Goal: Information Seeking & Learning: Learn about a topic

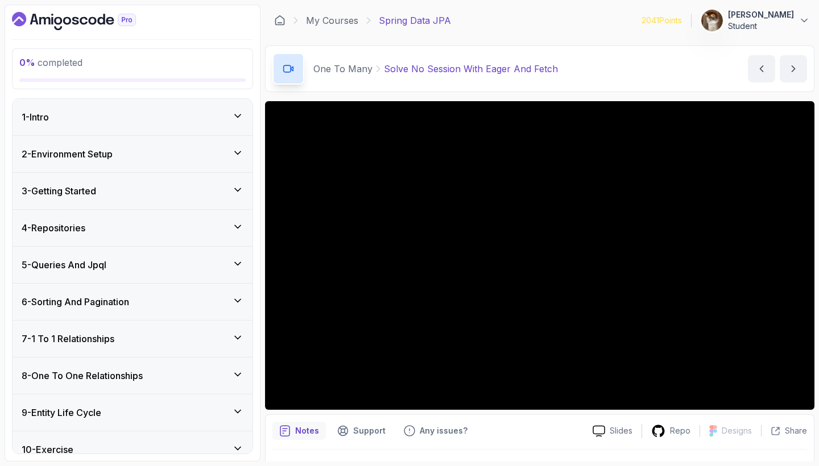
scroll to position [451, 0]
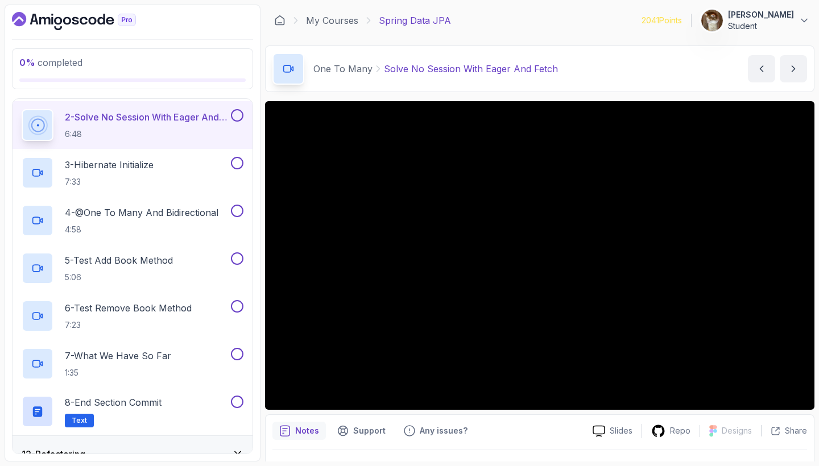
click at [102, 20] on icon "Dashboard" at bounding box center [74, 21] width 124 height 18
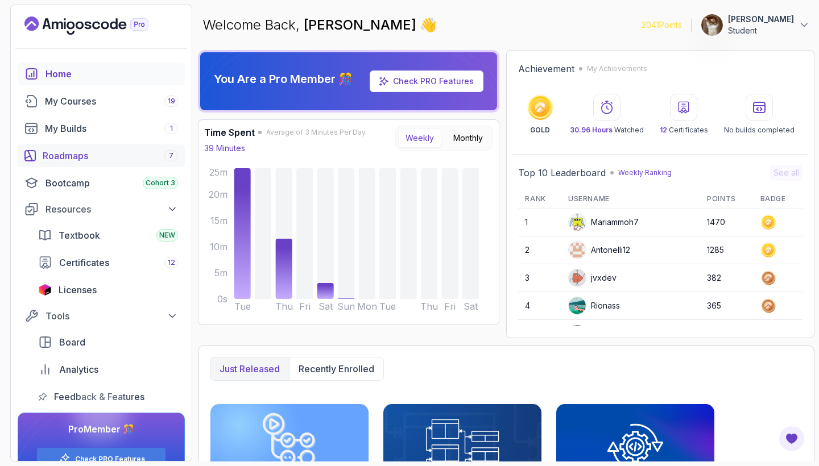
click at [68, 152] on div "Roadmaps 7" at bounding box center [110, 156] width 135 height 14
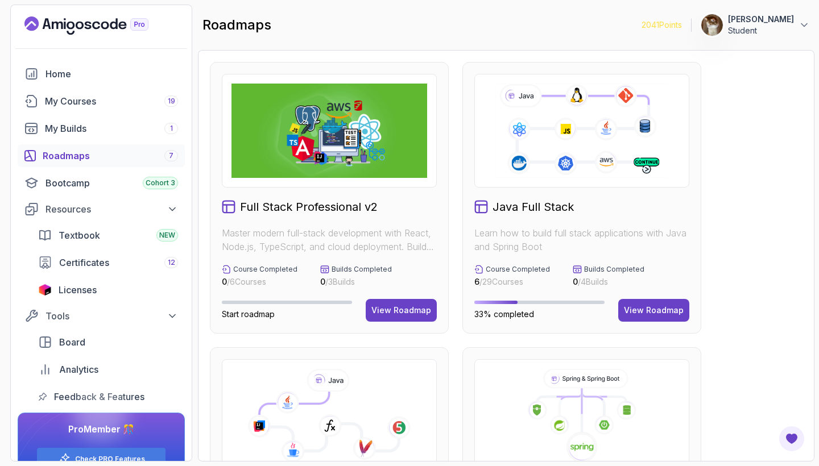
scroll to position [242, 0]
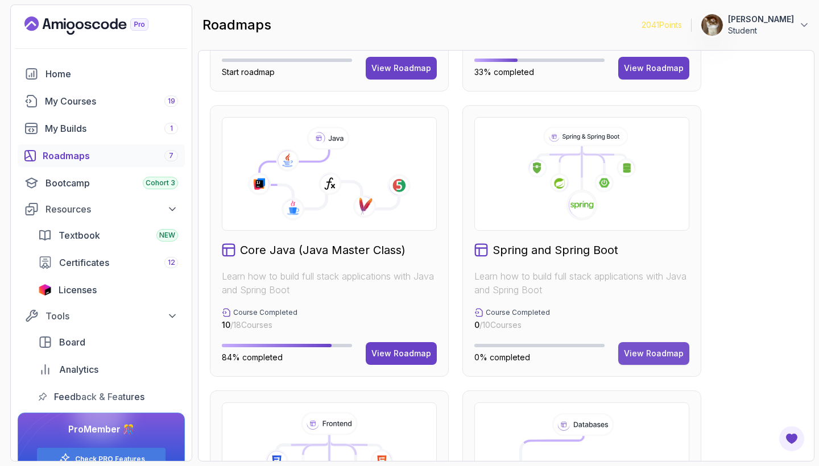
click at [654, 349] on div "View Roadmap" at bounding box center [654, 353] width 60 height 11
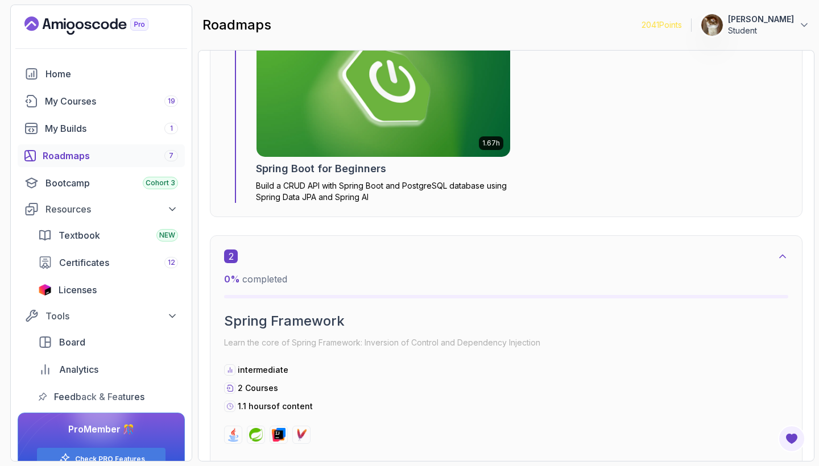
scroll to position [580, 0]
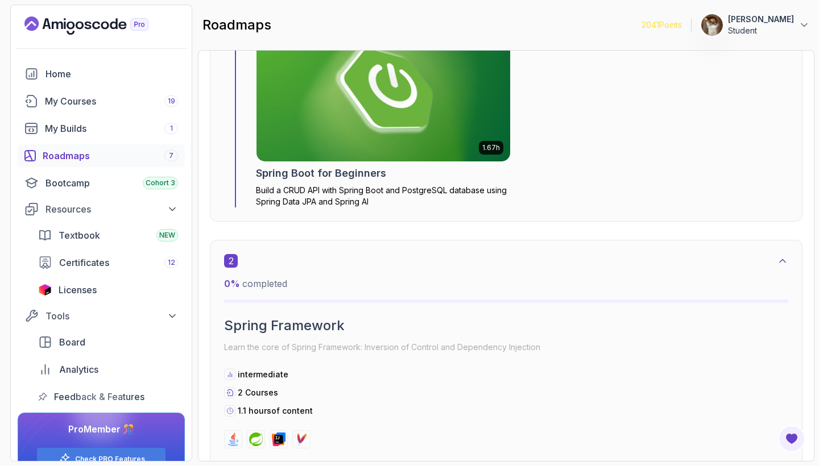
click at [456, 138] on img at bounding box center [383, 91] width 266 height 148
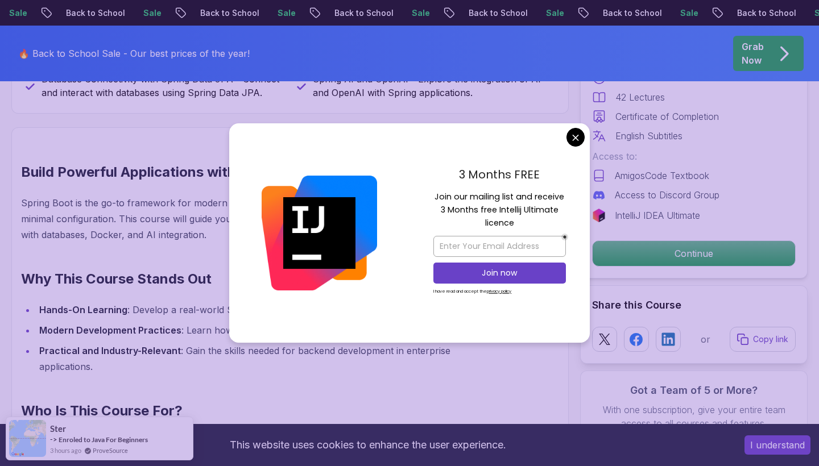
scroll to position [679, 0]
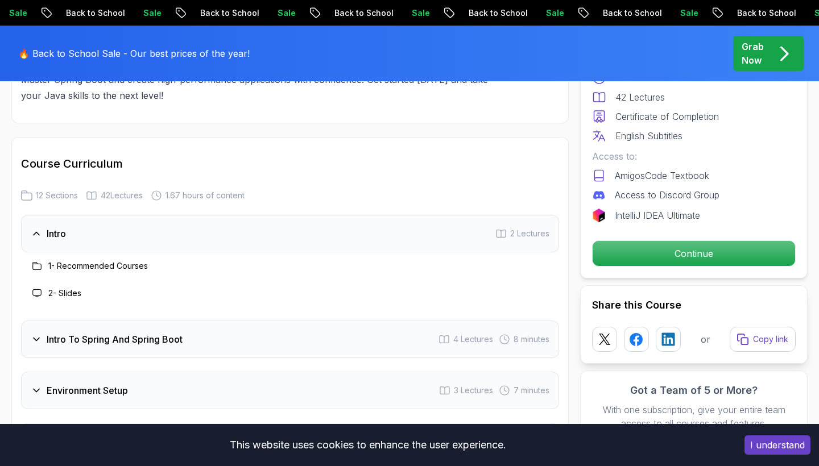
click at [446, 215] on div "Intro 2 Lectures" at bounding box center [290, 234] width 538 height 38
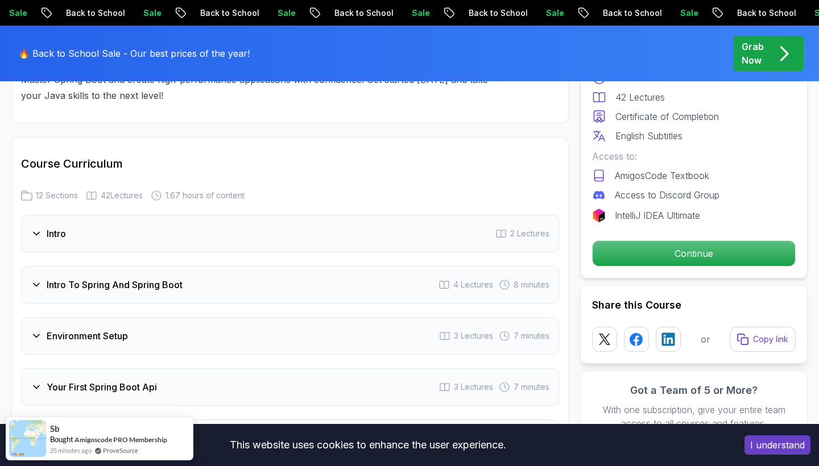
scroll to position [1419, 0]
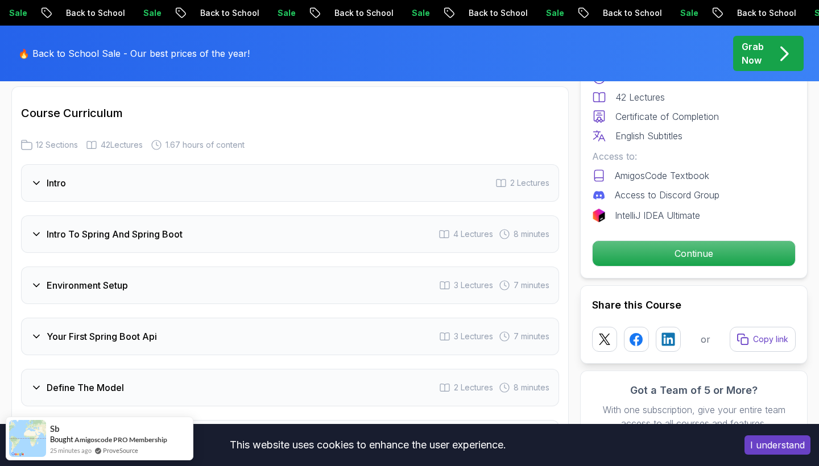
click at [405, 219] on div "Intro To Spring And Spring Boot 4 Lectures 8 minutes" at bounding box center [290, 234] width 538 height 38
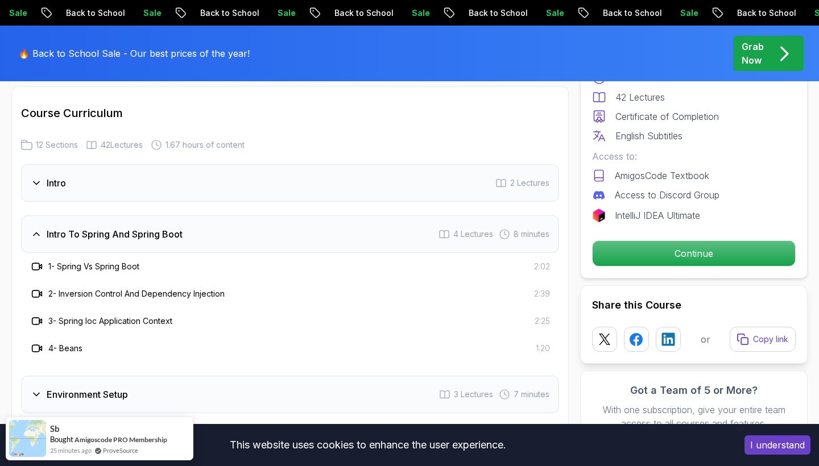
click at [344, 225] on div "Intro To Spring And Spring Boot 4 Lectures 8 minutes" at bounding box center [290, 234] width 538 height 38
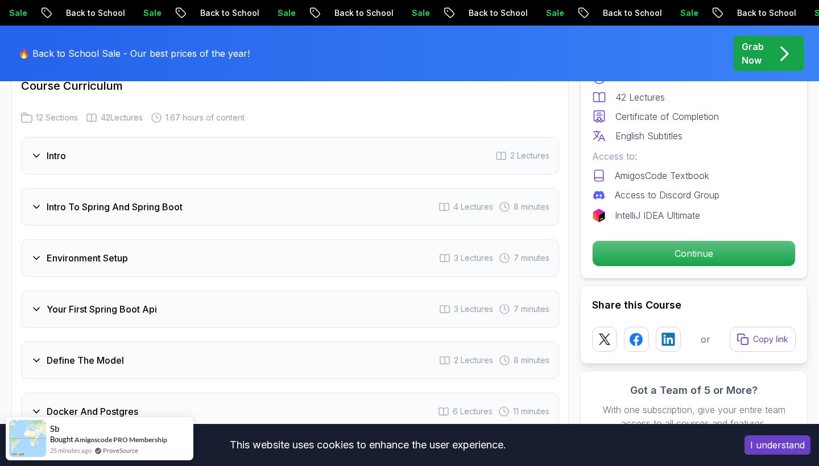
scroll to position [1458, 0]
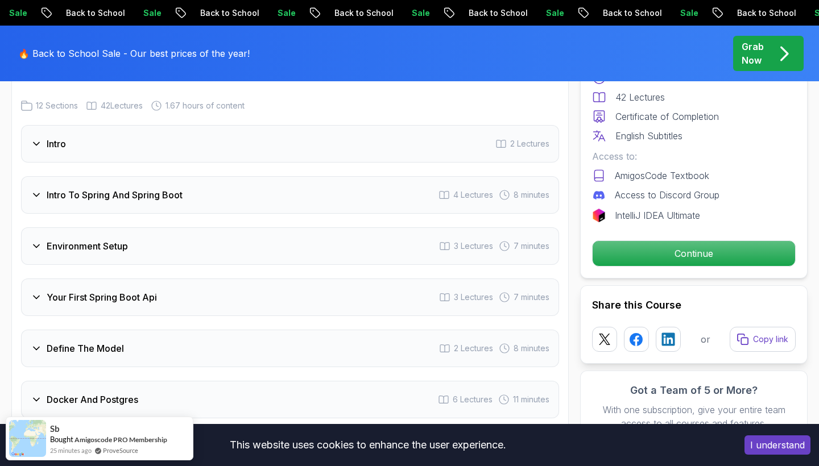
click at [344, 227] on div "Environment Setup 3 Lectures 7 minutes" at bounding box center [290, 246] width 538 height 38
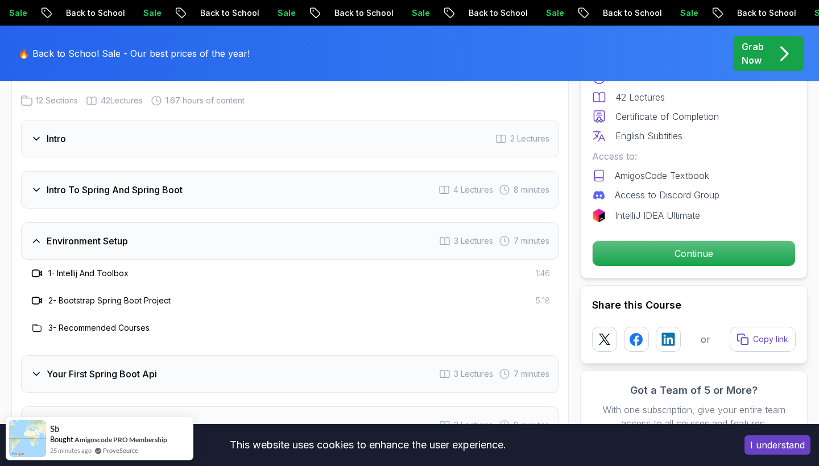
click at [344, 225] on div "Environment Setup 3 Lectures 7 minutes" at bounding box center [290, 241] width 538 height 38
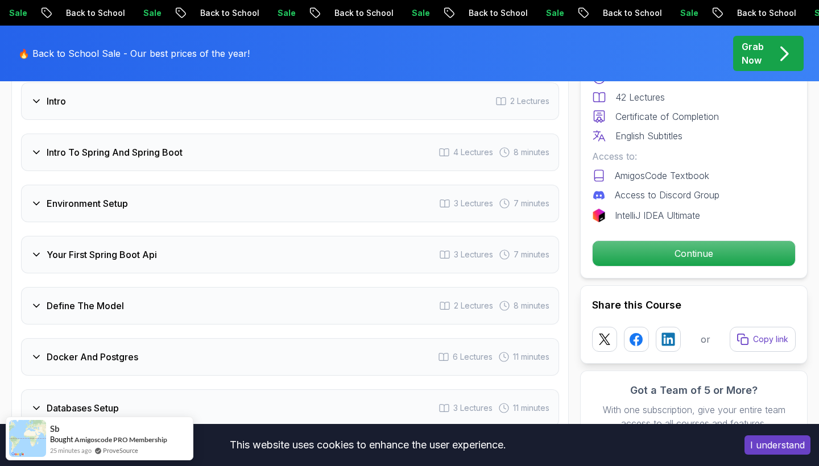
scroll to position [1510, 0]
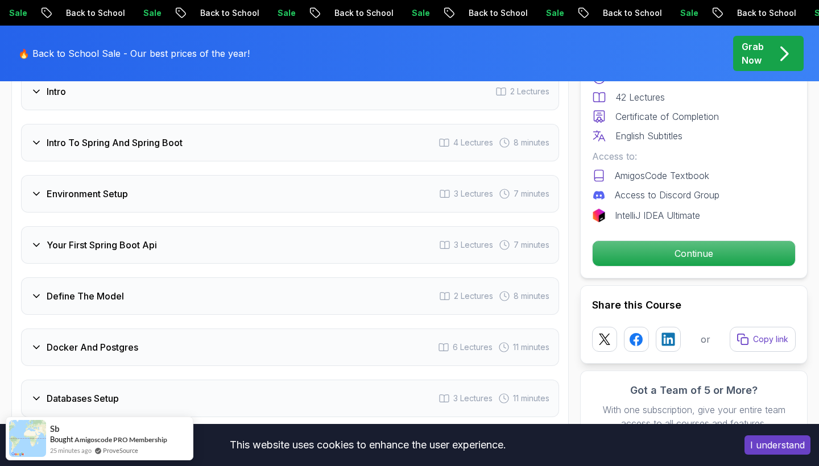
click at [344, 226] on div "Your First Spring Boot Api 3 Lectures 7 minutes" at bounding box center [290, 245] width 538 height 38
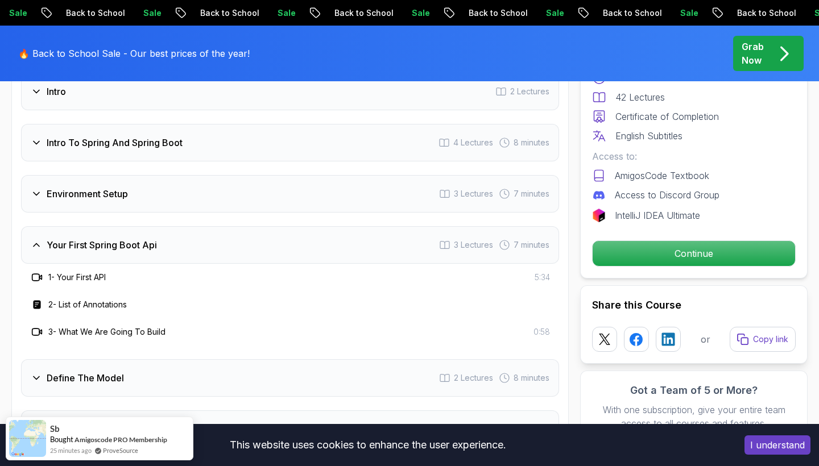
click at [337, 226] on div "Your First Spring Boot Api 3 Lectures 7 minutes" at bounding box center [290, 245] width 538 height 38
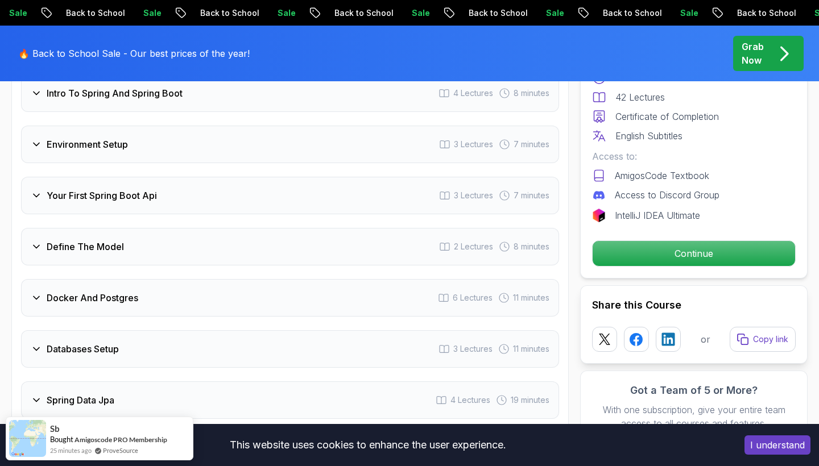
scroll to position [1561, 0]
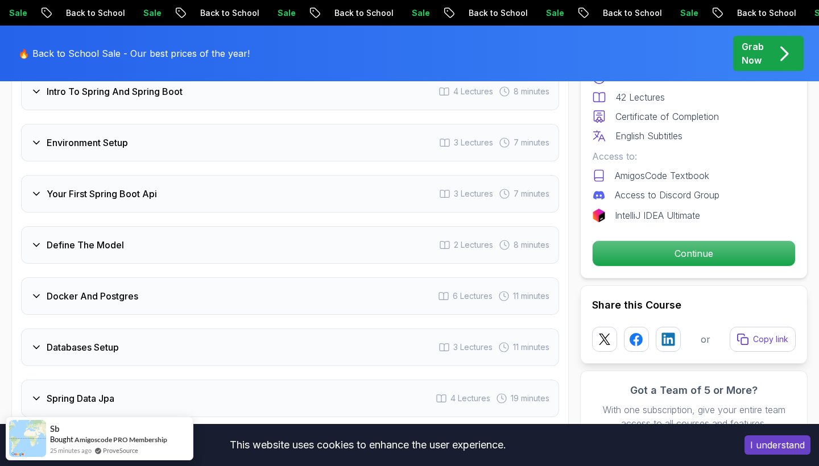
click at [337, 226] on div "Define The Model 2 Lectures 8 minutes" at bounding box center [290, 245] width 538 height 38
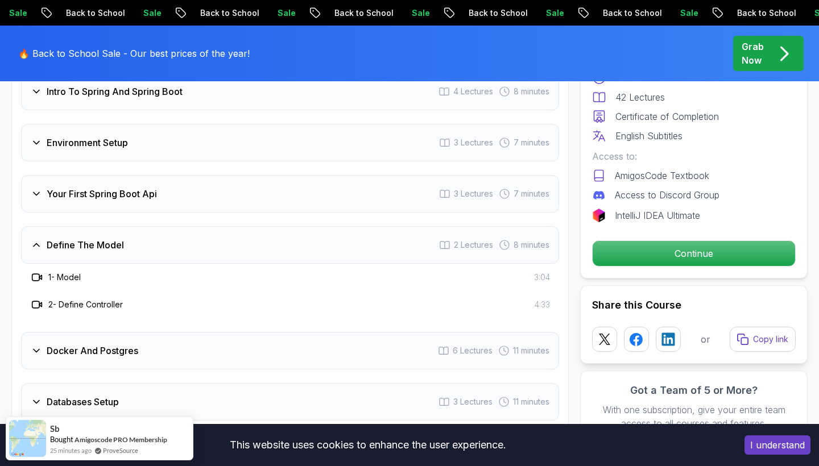
click at [337, 226] on div "Define The Model 2 Lectures 8 minutes" at bounding box center [290, 245] width 538 height 38
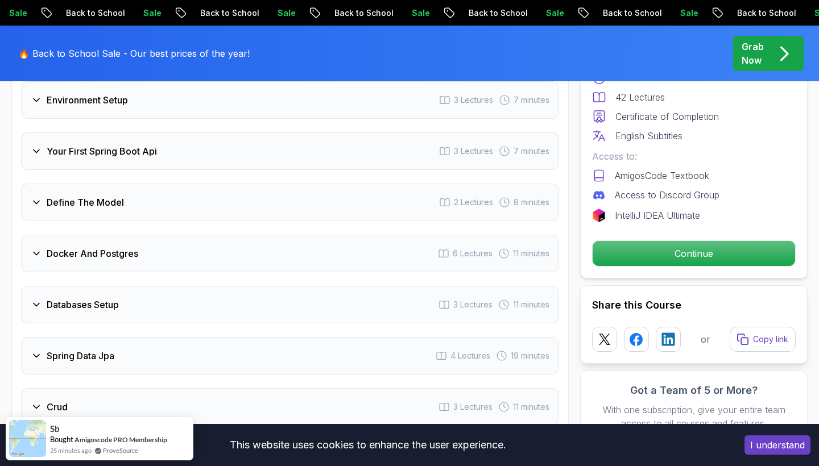
scroll to position [1605, 0]
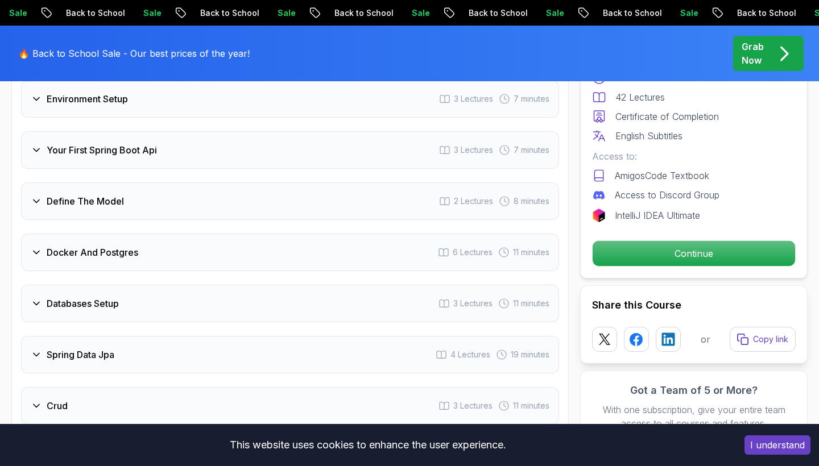
click at [337, 234] on div "Docker And Postgres 6 Lectures 11 minutes" at bounding box center [290, 253] width 538 height 38
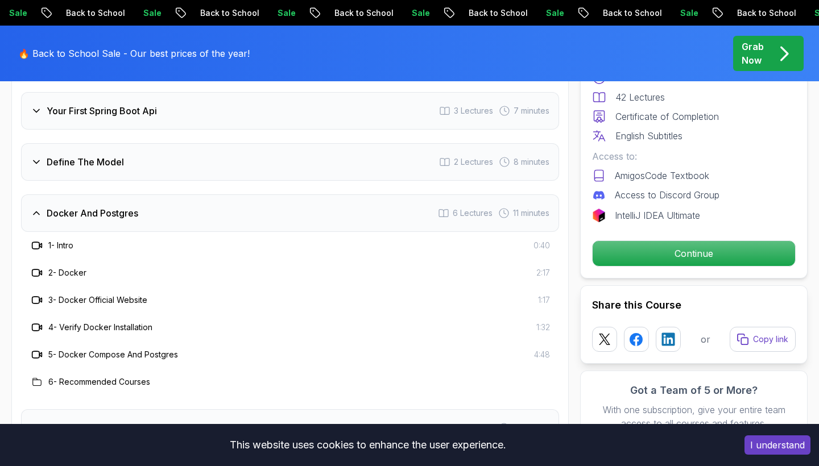
scroll to position [1647, 0]
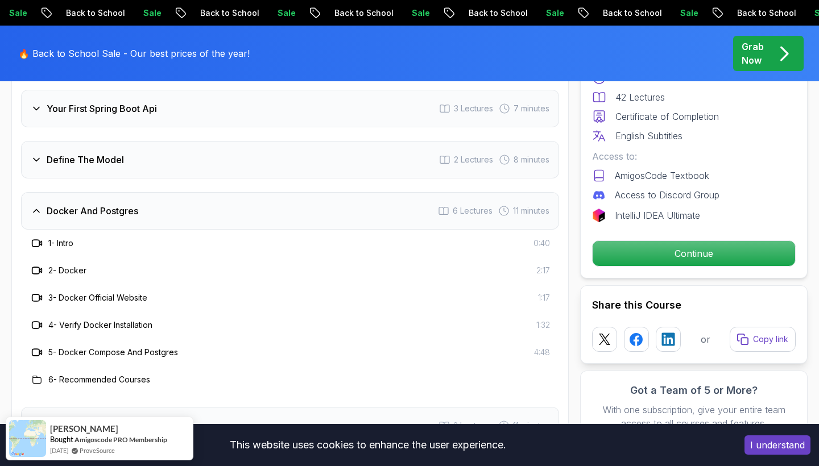
click at [298, 194] on div "Docker And Postgres 6 Lectures 11 minutes" at bounding box center [290, 211] width 538 height 38
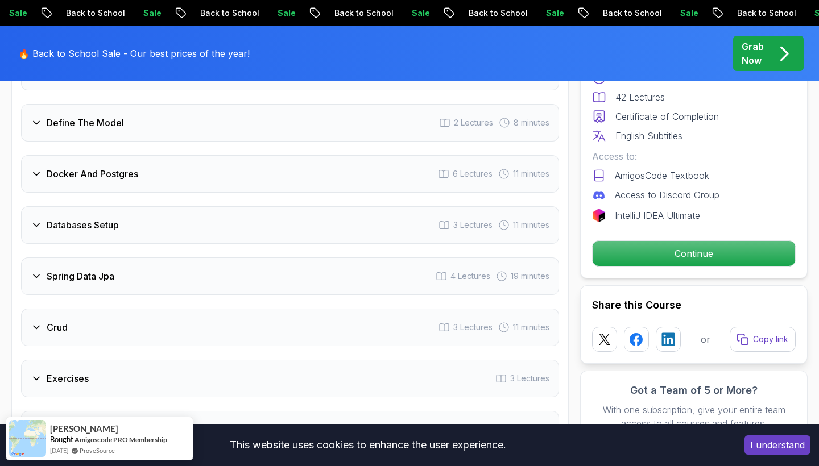
scroll to position [1695, 0]
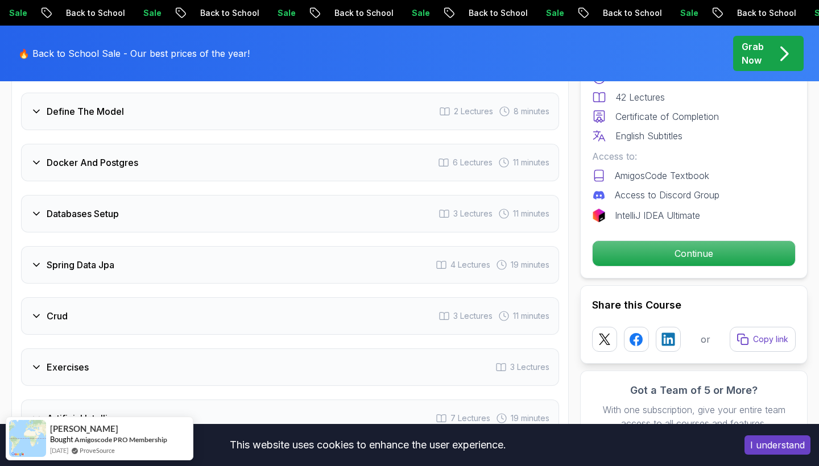
click at [298, 195] on div "Databases Setup 3 Lectures 11 minutes" at bounding box center [290, 214] width 538 height 38
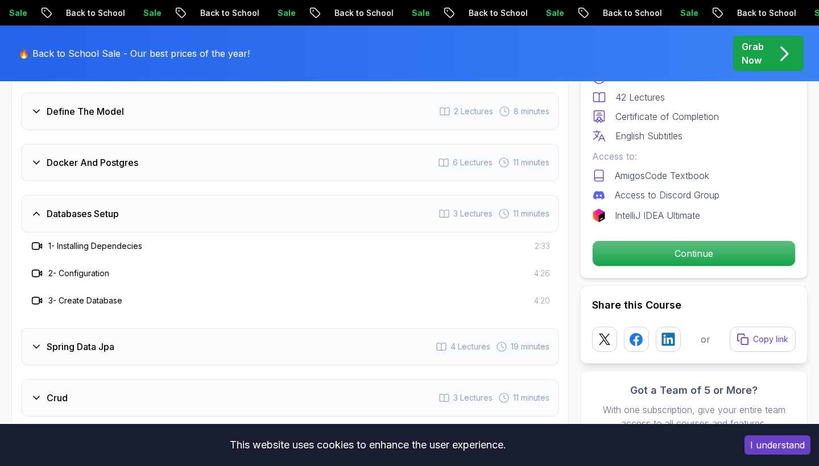
scroll to position [1698, 0]
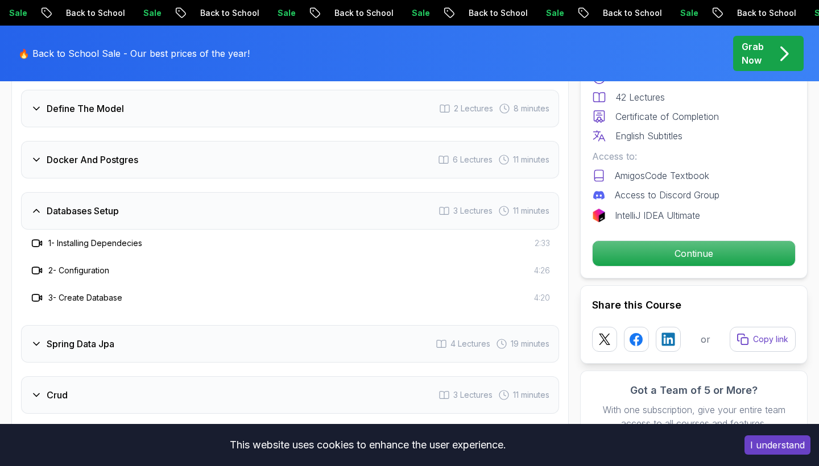
click at [298, 194] on div "Databases Setup 3 Lectures 11 minutes" at bounding box center [290, 211] width 538 height 38
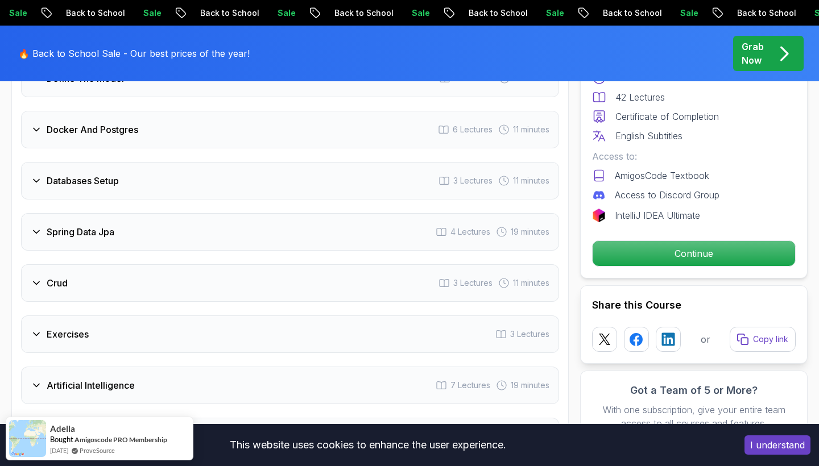
scroll to position [1731, 0]
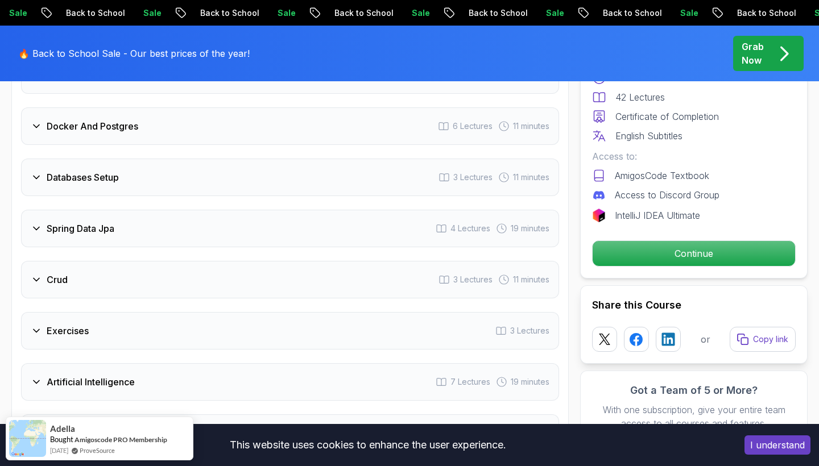
click at [298, 210] on div "Spring Data Jpa 4 Lectures 19 minutes" at bounding box center [290, 229] width 538 height 38
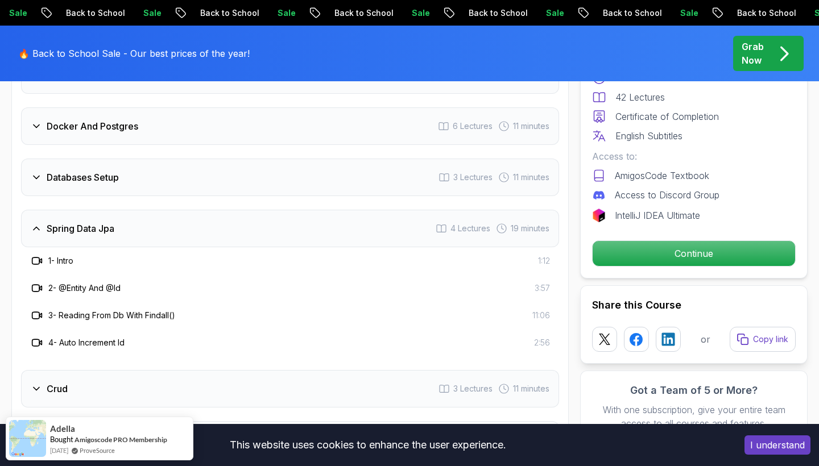
click at [297, 210] on div "Spring Data Jpa 4 Lectures 19 minutes" at bounding box center [290, 229] width 538 height 38
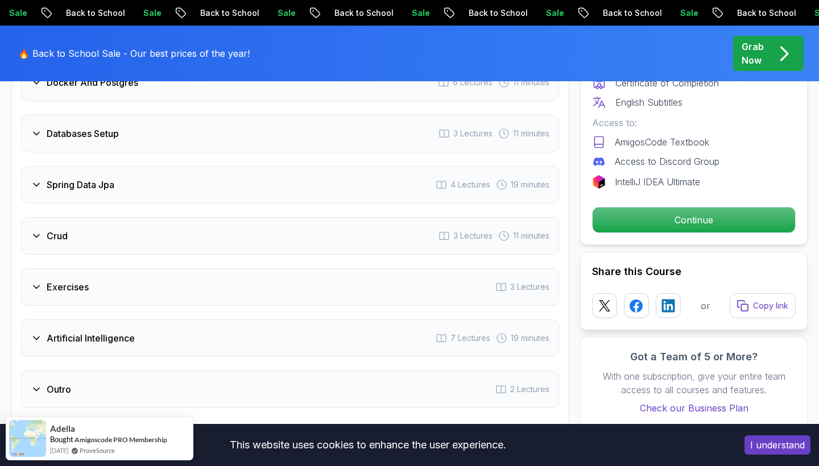
scroll to position [1780, 0]
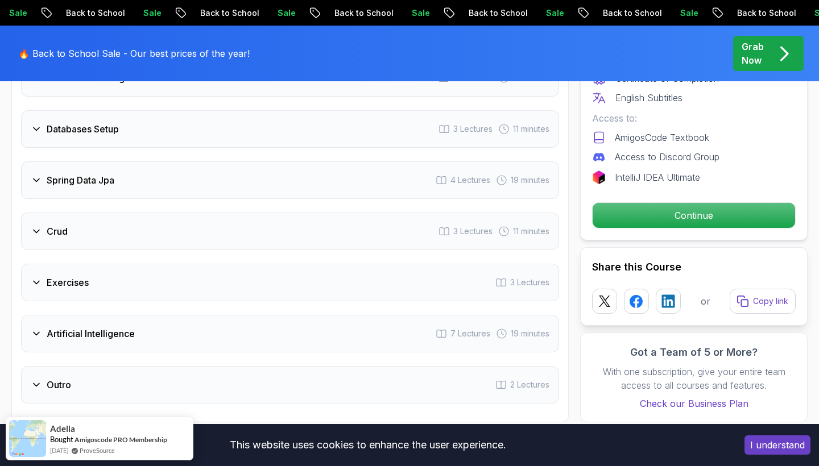
click at [297, 213] on div "Crud 3 Lectures 11 minutes" at bounding box center [290, 232] width 538 height 38
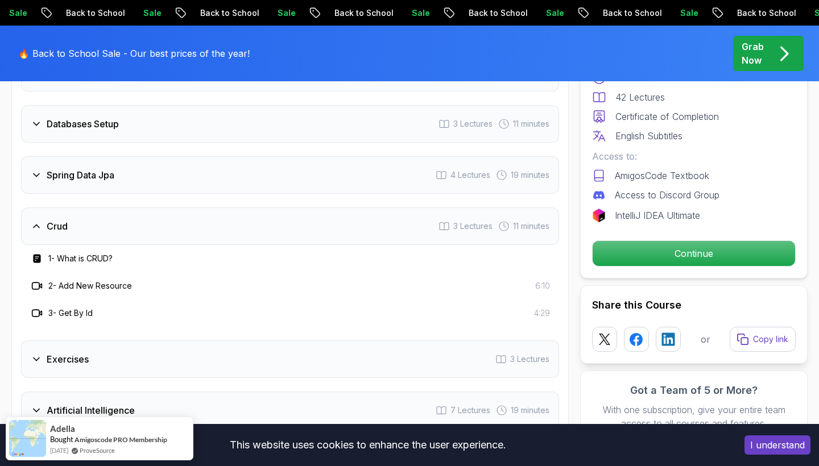
scroll to position [1785, 0]
click at [300, 207] on div "Crud 3 Lectures 11 minutes" at bounding box center [290, 226] width 538 height 38
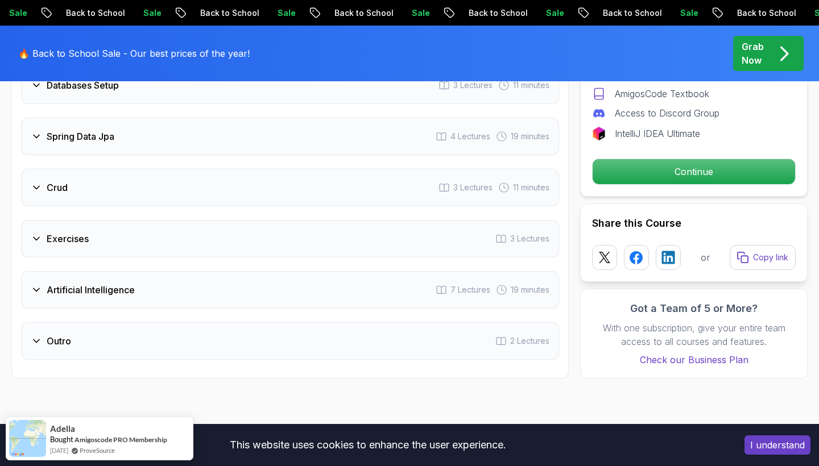
scroll to position [1824, 0]
click at [300, 219] on div "Exercises 3 Lectures" at bounding box center [290, 238] width 538 height 38
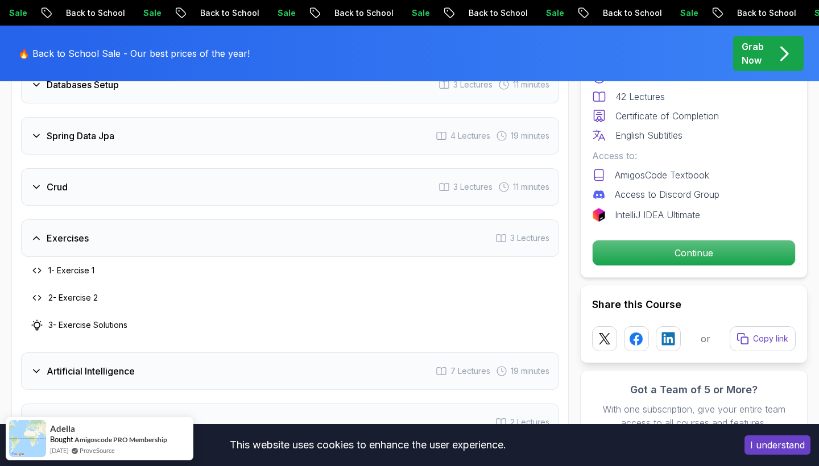
click at [300, 219] on div "Exercises 3 Lectures" at bounding box center [290, 238] width 538 height 38
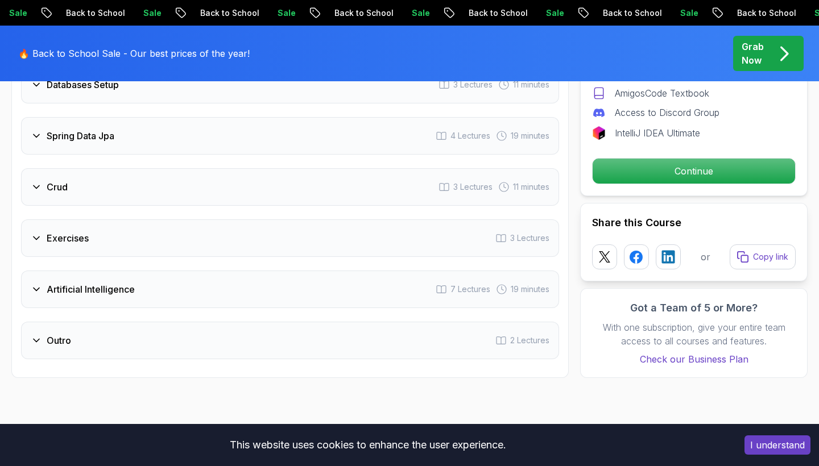
click at [292, 276] on div "Artificial Intelligence 7 Lectures 19 minutes" at bounding box center [290, 290] width 538 height 38
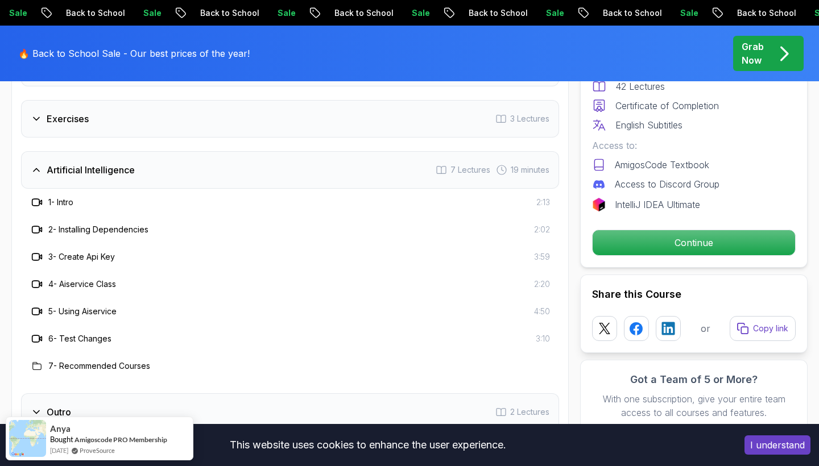
scroll to position [1946, 0]
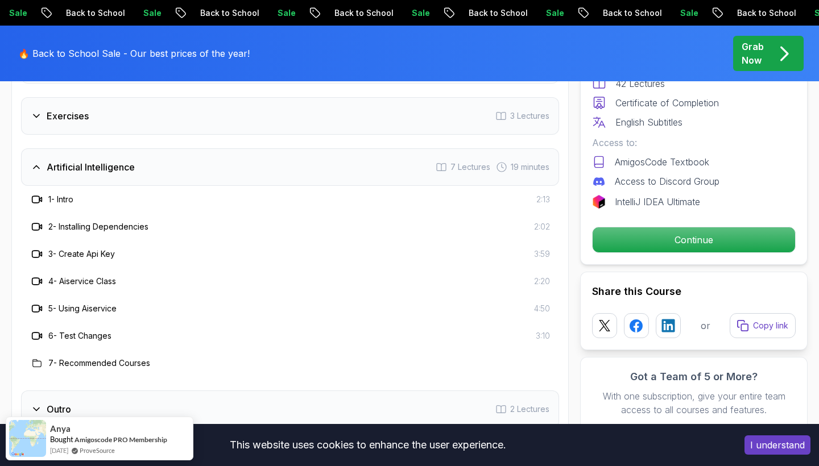
click at [292, 156] on div "Artificial Intelligence 7 Lectures 19 minutes" at bounding box center [290, 167] width 538 height 38
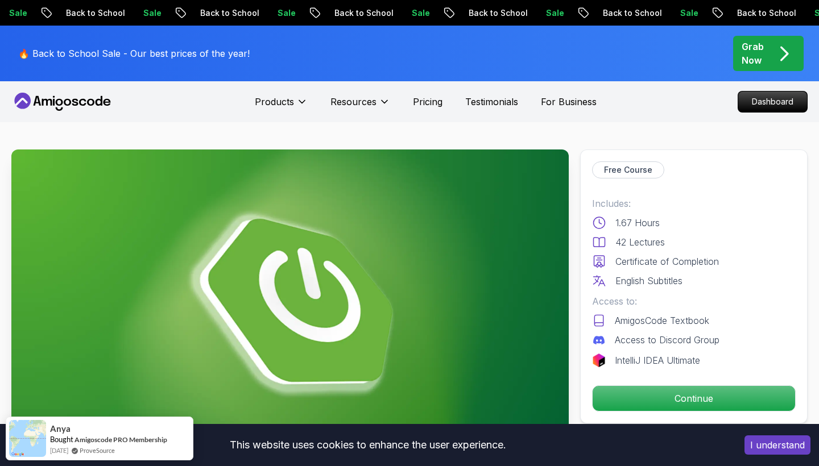
scroll to position [0, 0]
click at [67, 105] on icon at bounding box center [67, 102] width 7 height 7
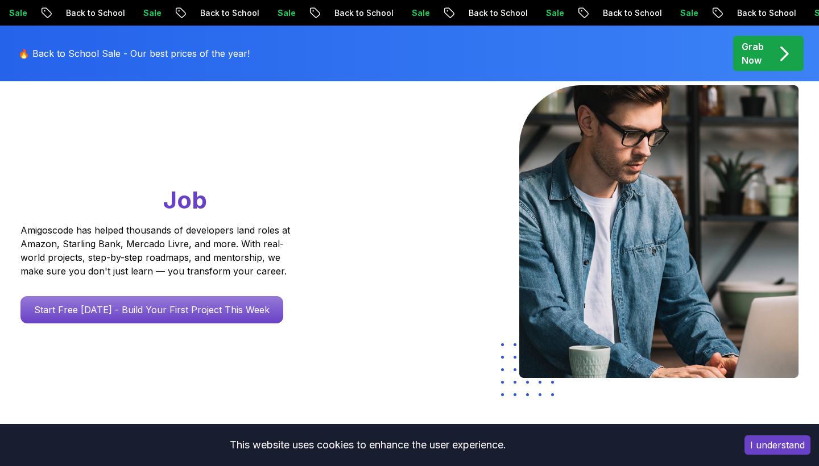
scroll to position [141, 0]
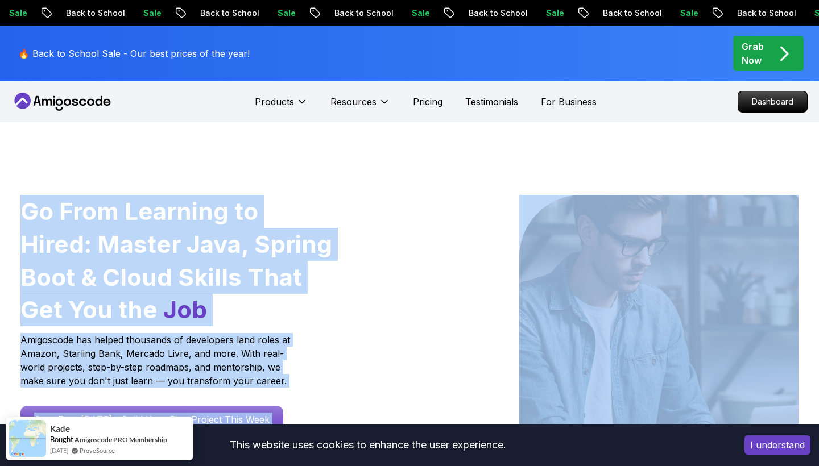
drag, startPoint x: 206, startPoint y: 138, endPoint x: 412, endPoint y: 128, distance: 205.4
click at [412, 128] on div "Go From Learning to Hired: Master Java, Spring Boot & Cloud Skills That Get You…" at bounding box center [409, 401] width 796 height 559
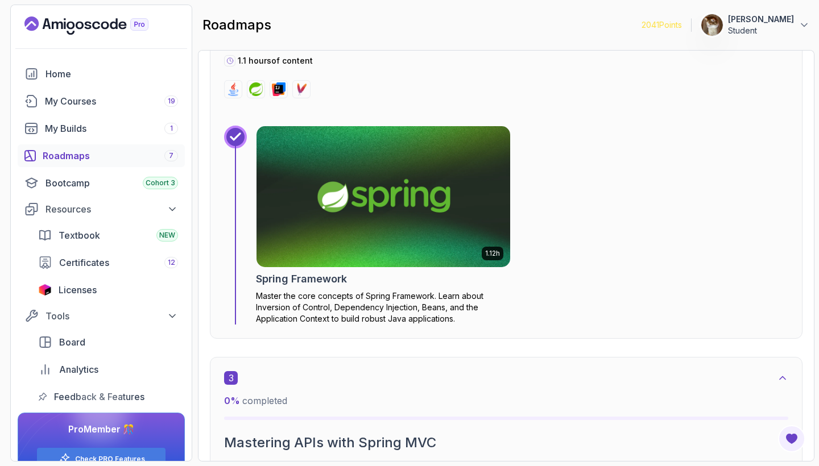
scroll to position [932, 0]
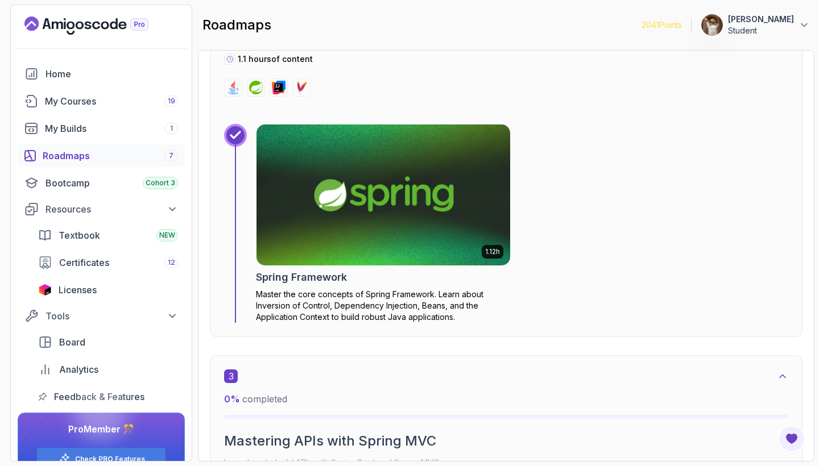
click at [323, 232] on img at bounding box center [383, 195] width 266 height 148
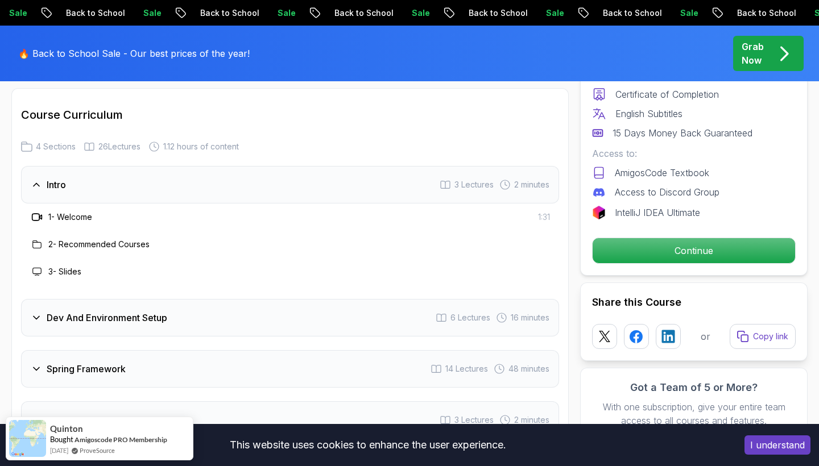
scroll to position [1470, 0]
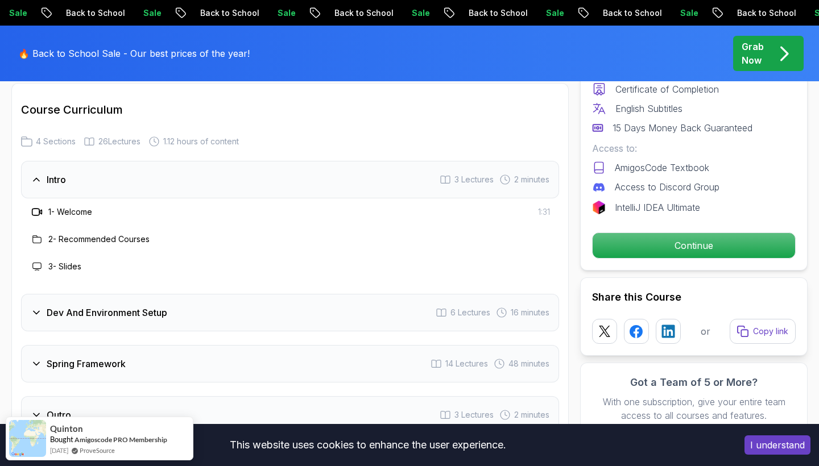
click at [351, 172] on div "Intro 3 Lectures 2 minutes" at bounding box center [290, 180] width 538 height 38
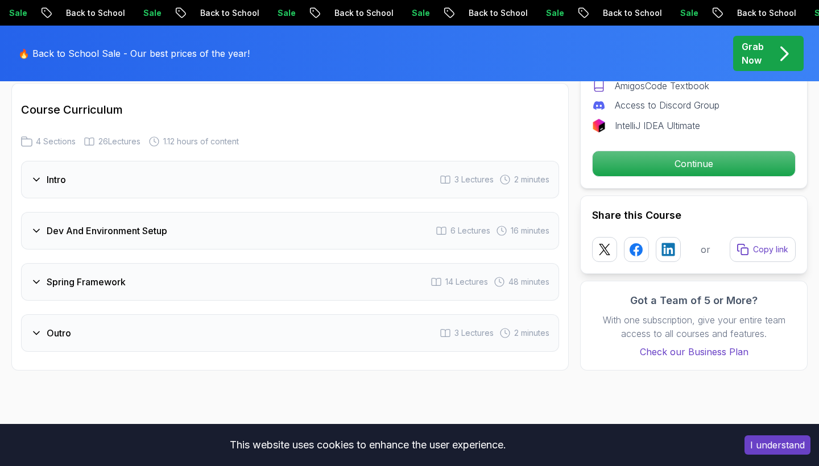
click at [333, 212] on div "Dev And Environment Setup 6 Lectures 16 minutes" at bounding box center [290, 231] width 538 height 38
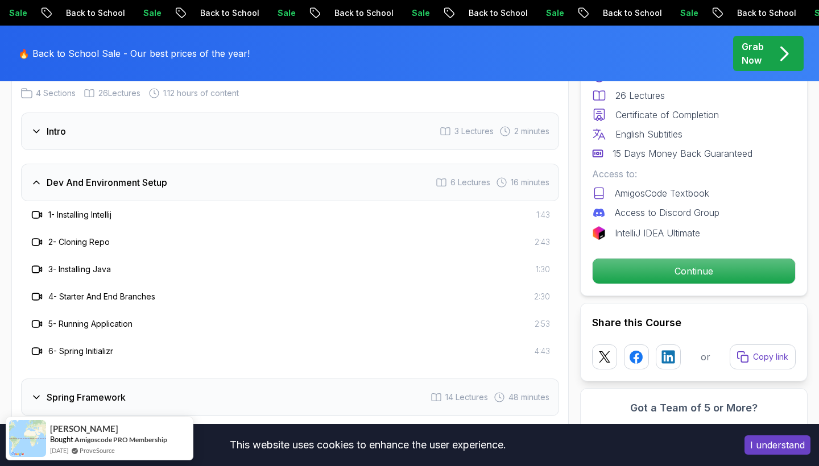
scroll to position [1519, 0]
click at [326, 172] on div "Dev And Environment Setup 6 Lectures 16 minutes" at bounding box center [290, 182] width 538 height 38
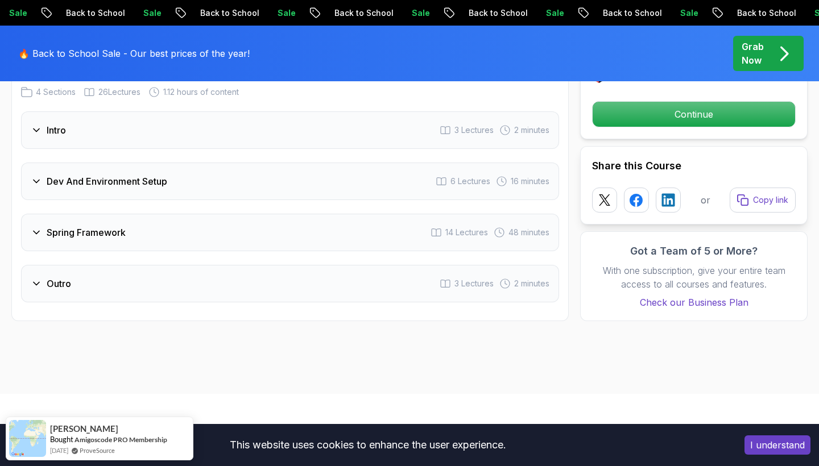
click at [304, 217] on div "Spring Framework 14 Lectures 48 minutes" at bounding box center [290, 233] width 538 height 38
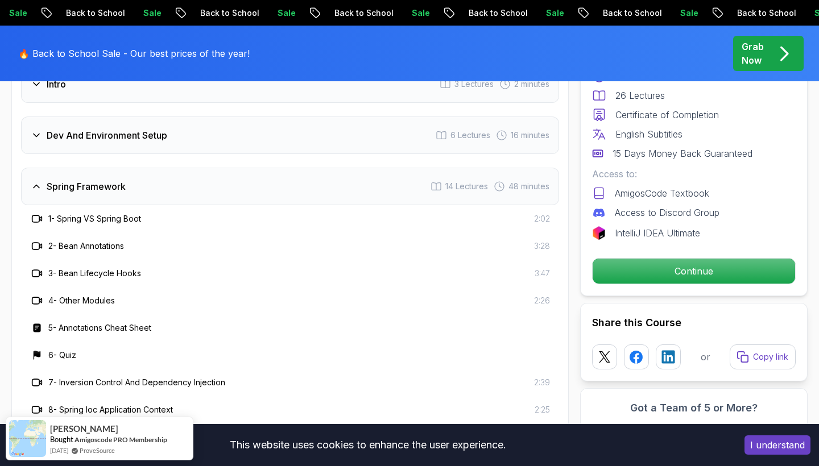
scroll to position [1555, 0]
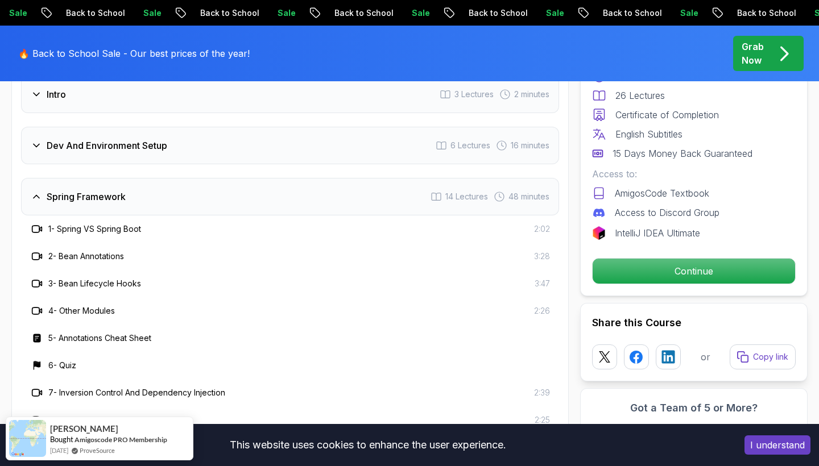
click at [300, 189] on div "Spring Framework 14 Lectures 48 minutes" at bounding box center [290, 197] width 538 height 38
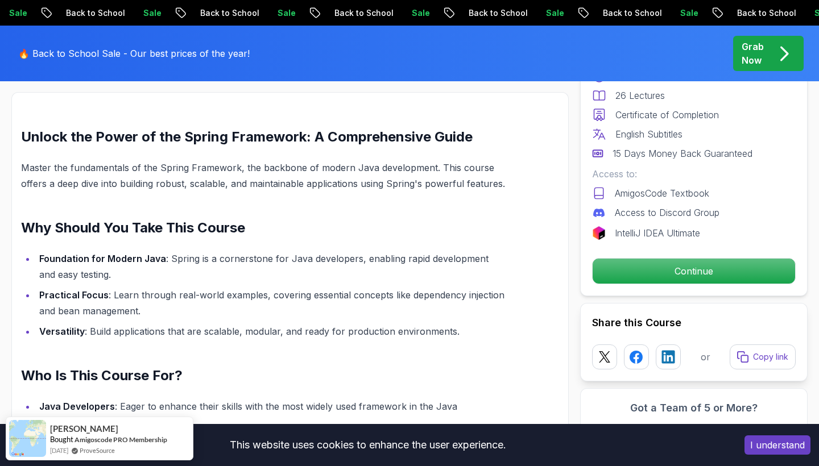
scroll to position [754, 0]
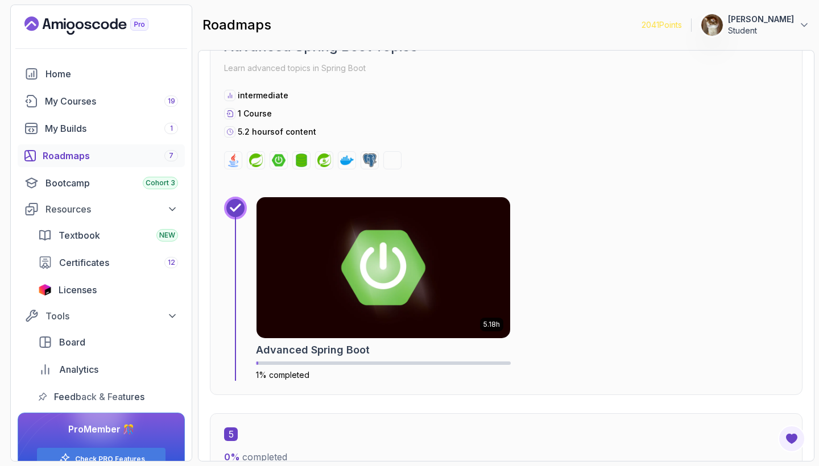
scroll to position [1794, 0]
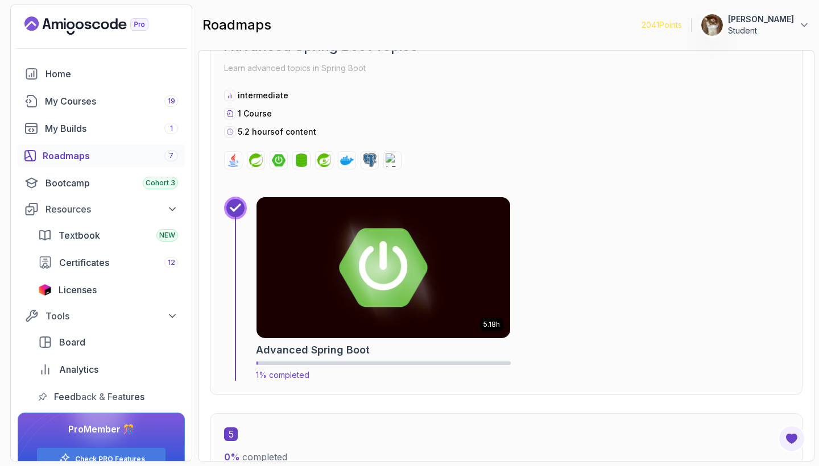
click at [333, 234] on img at bounding box center [383, 268] width 266 height 148
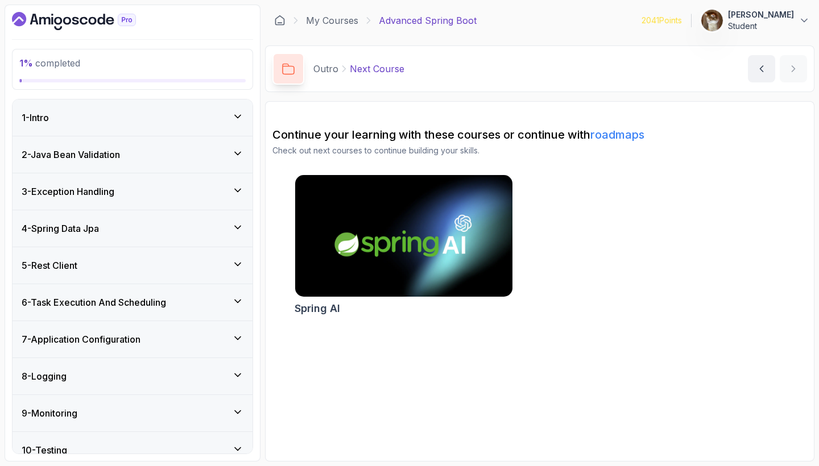
click at [214, 131] on div "1 - Intro" at bounding box center [133, 117] width 240 height 36
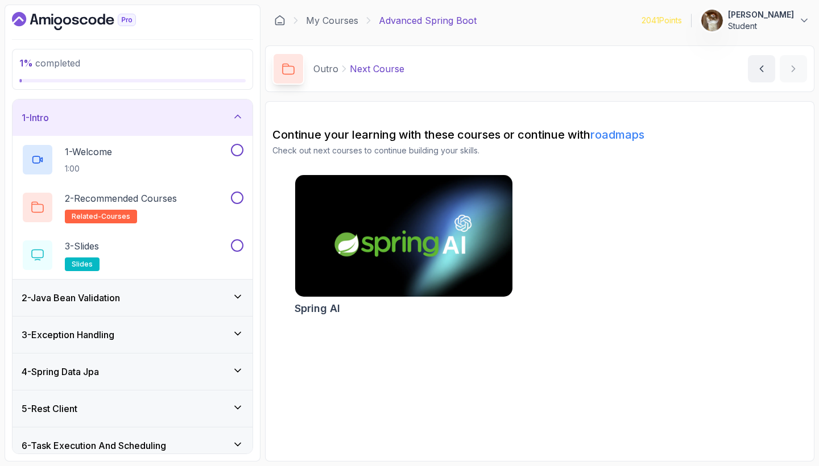
click at [214, 130] on div "1 - Intro" at bounding box center [133, 117] width 240 height 36
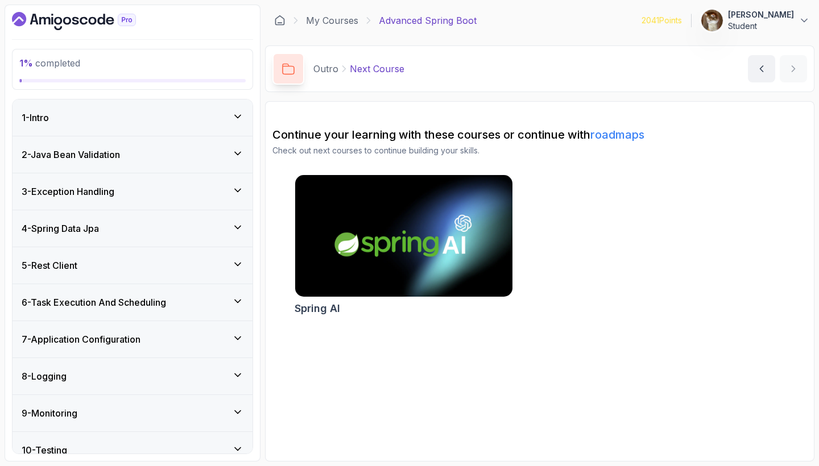
click at [215, 166] on div "2 - Java Bean Validation" at bounding box center [133, 154] width 240 height 36
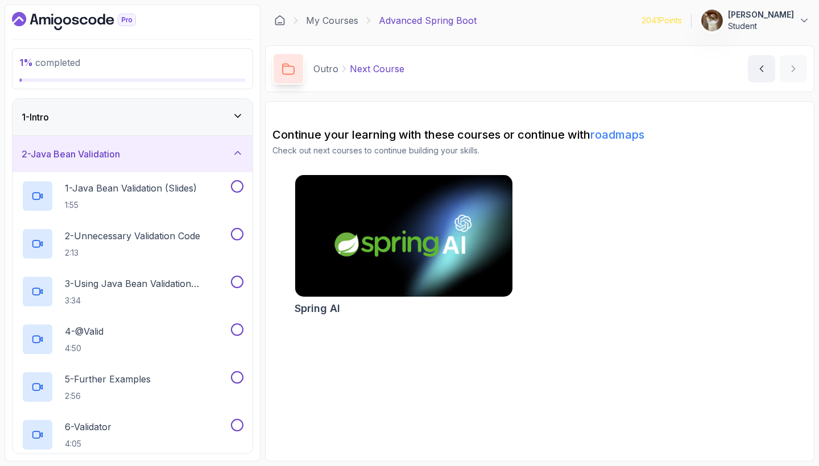
click at [192, 162] on div "2 - Java Bean Validation" at bounding box center [133, 154] width 240 height 36
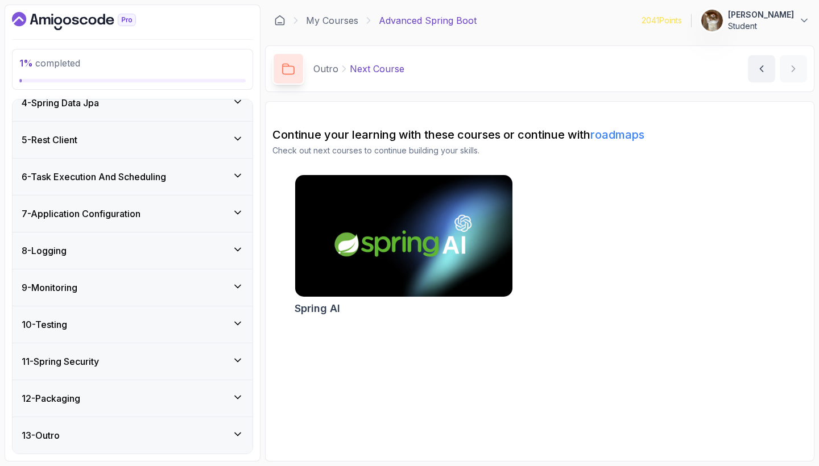
scroll to position [126, 0]
click at [168, 285] on div "9 - Monitoring" at bounding box center [133, 288] width 222 height 14
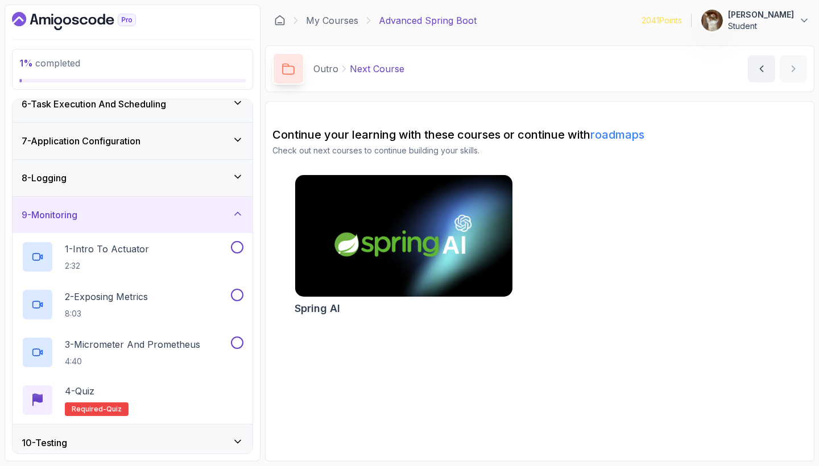
scroll to position [200, 0]
click at [169, 207] on div "9 - Monitoring" at bounding box center [133, 214] width 222 height 14
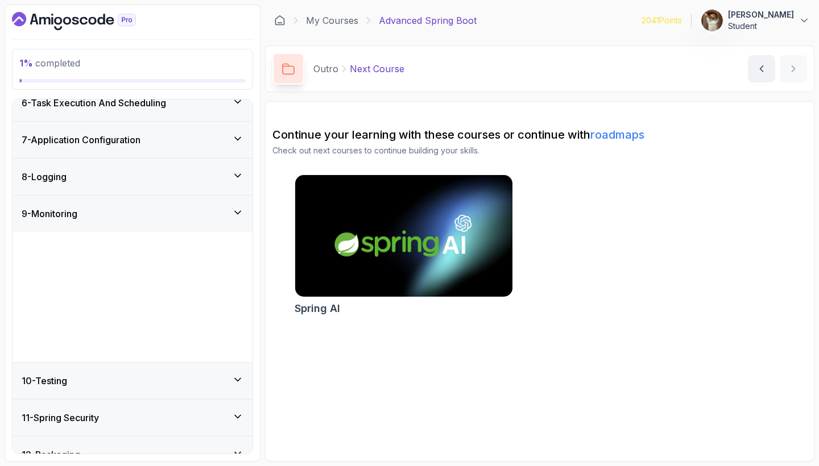
scroll to position [126, 0]
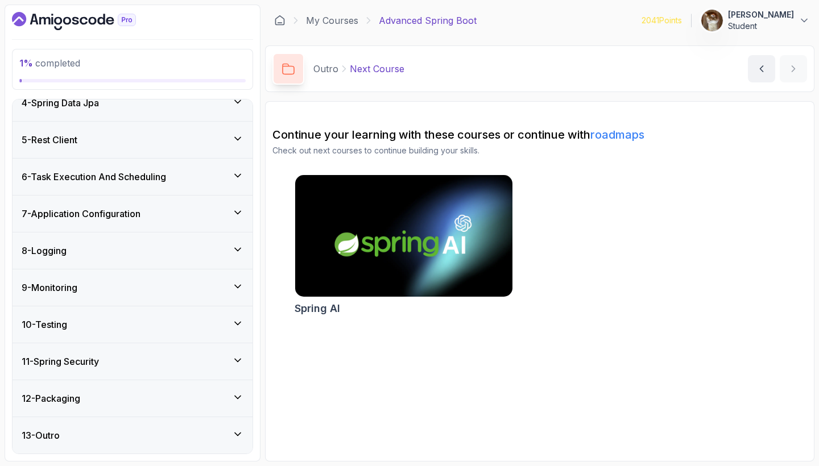
click at [146, 263] on div "8 - Logging" at bounding box center [133, 250] width 240 height 36
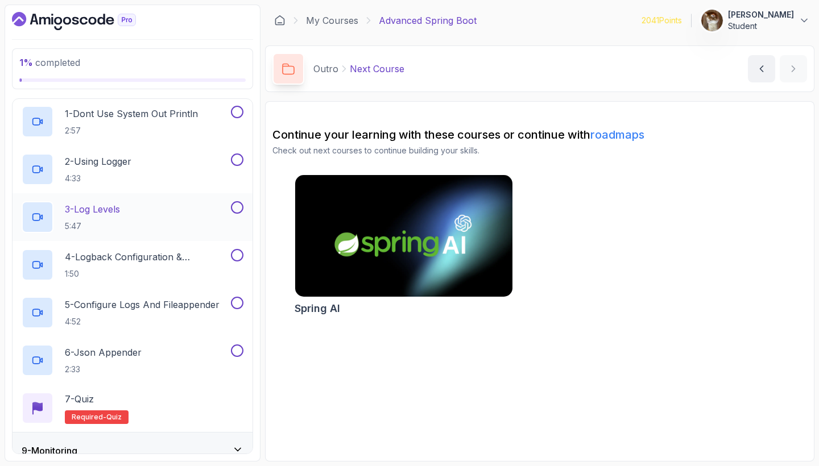
scroll to position [298, 0]
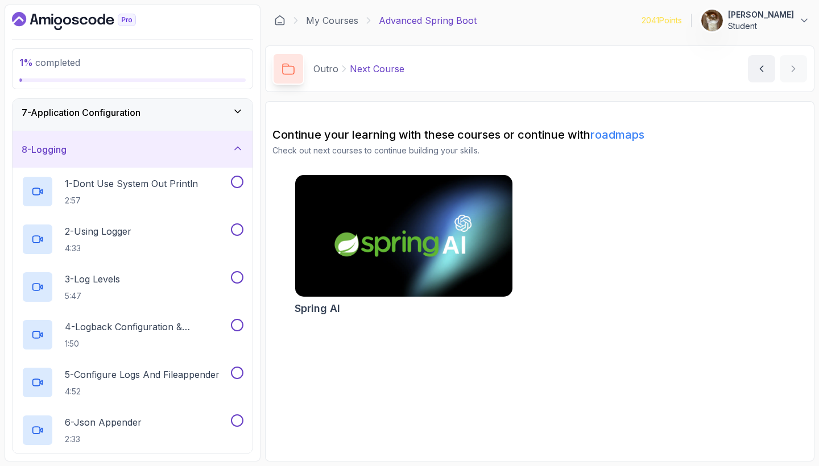
click at [157, 159] on div "8 - Logging" at bounding box center [133, 149] width 240 height 36
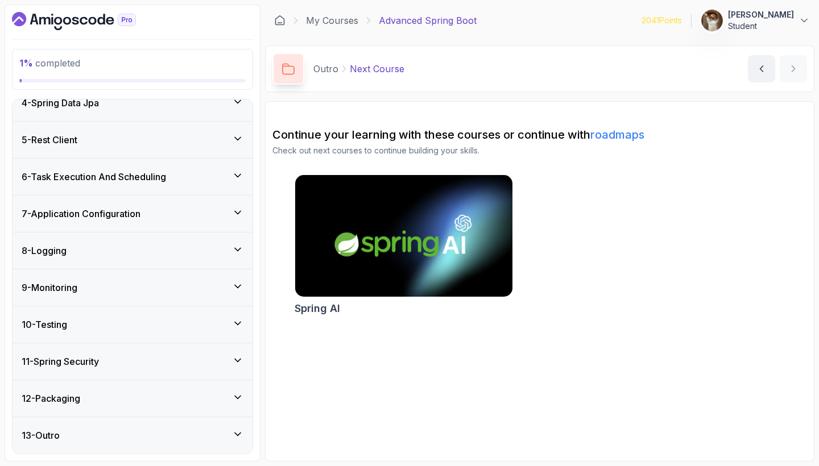
scroll to position [0, 0]
click at [146, 322] on div "10 - Testing" at bounding box center [133, 325] width 222 height 14
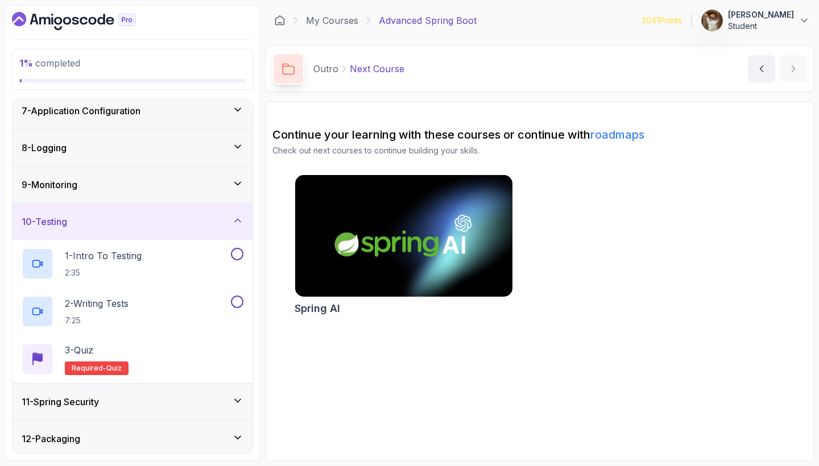
scroll to position [239, 0]
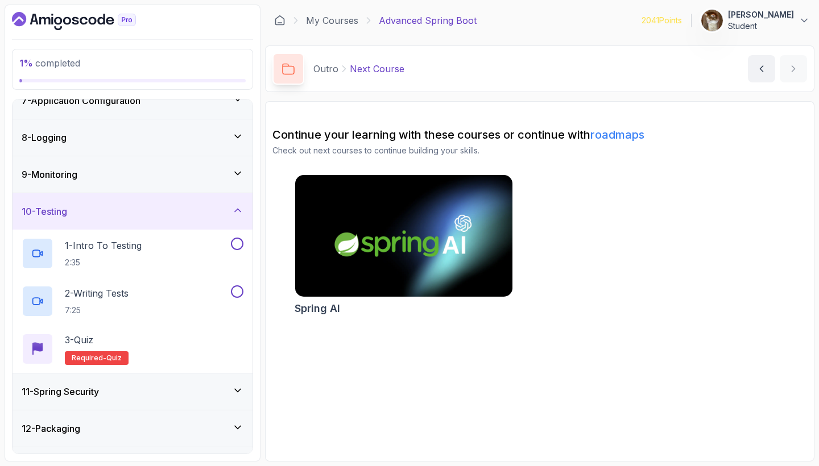
click at [168, 220] on div "10 - Testing" at bounding box center [133, 211] width 240 height 36
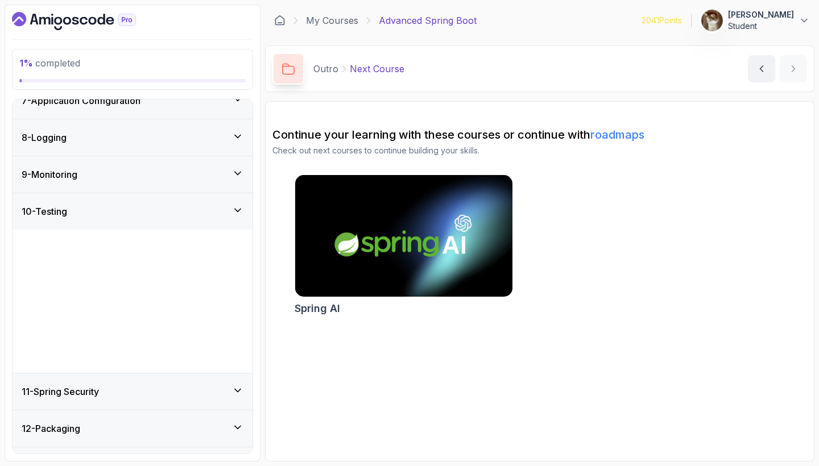
scroll to position [126, 0]
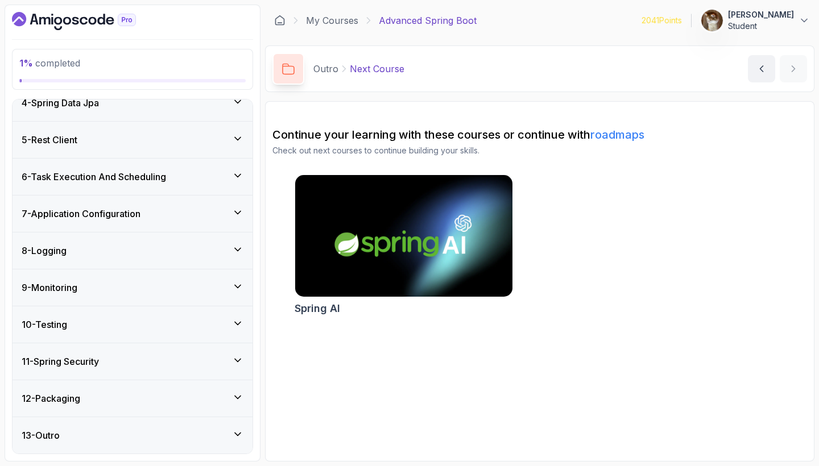
click at [157, 355] on div "11 - Spring Security" at bounding box center [133, 362] width 222 height 14
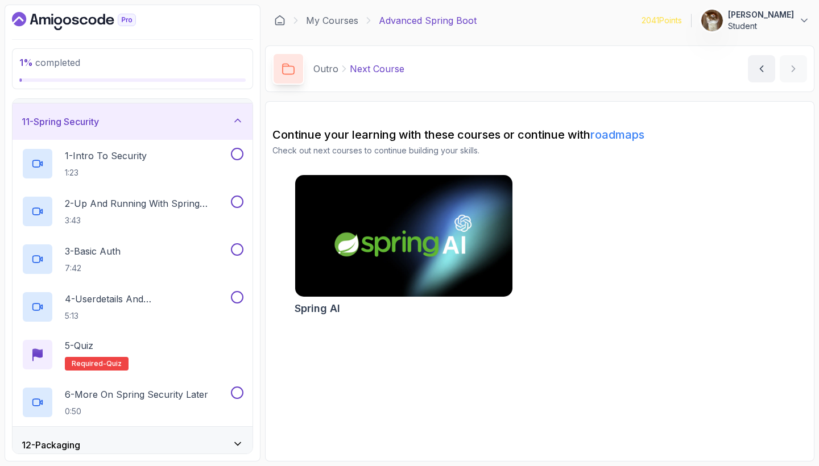
click at [167, 124] on div "11 - Spring Security" at bounding box center [133, 122] width 222 height 14
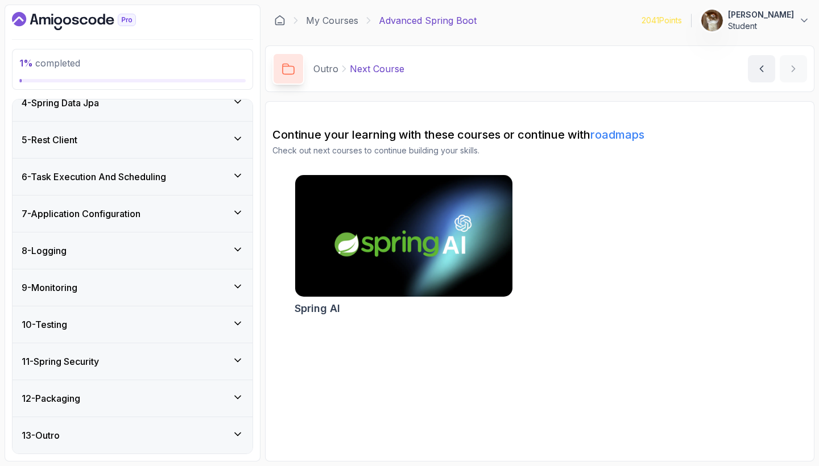
click at [147, 398] on div "12 - Packaging" at bounding box center [133, 399] width 222 height 14
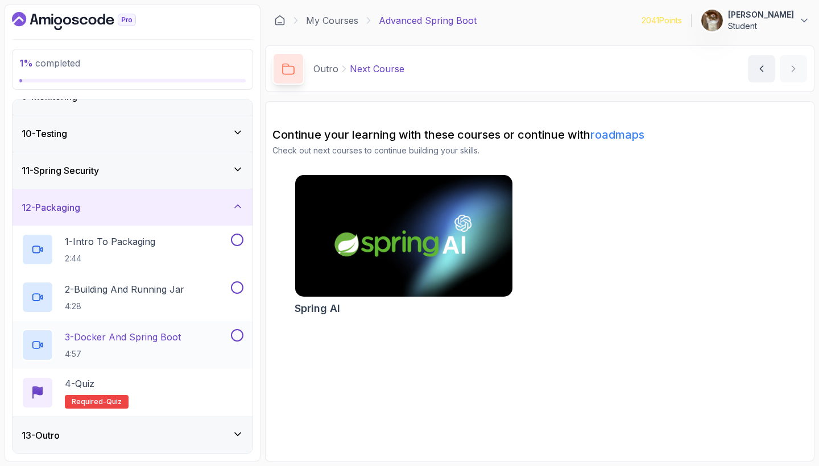
scroll to position [317, 0]
click at [180, 212] on div "12 - Packaging" at bounding box center [133, 208] width 222 height 14
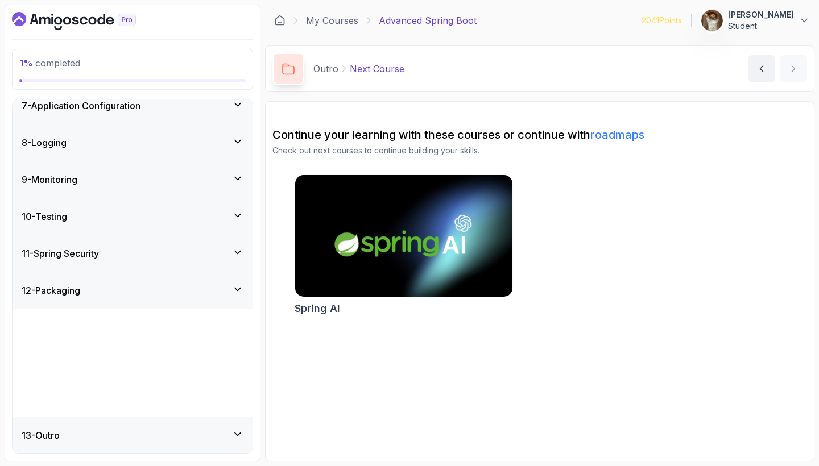
scroll to position [126, 0]
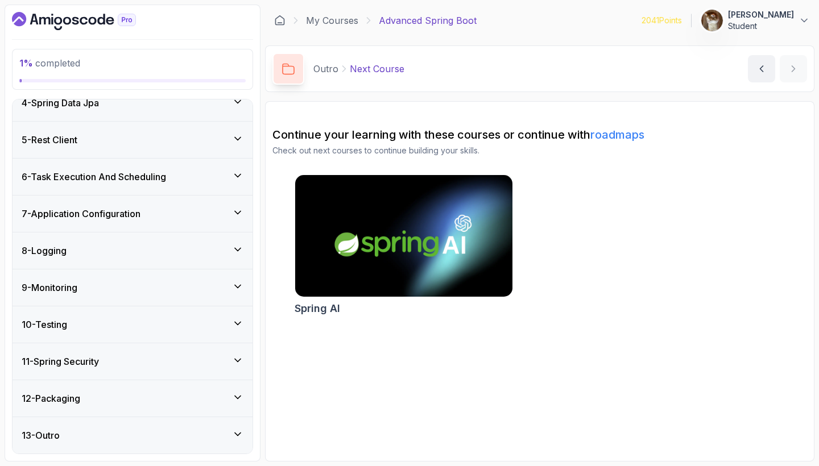
click at [138, 371] on div "11 - Spring Security" at bounding box center [133, 361] width 240 height 36
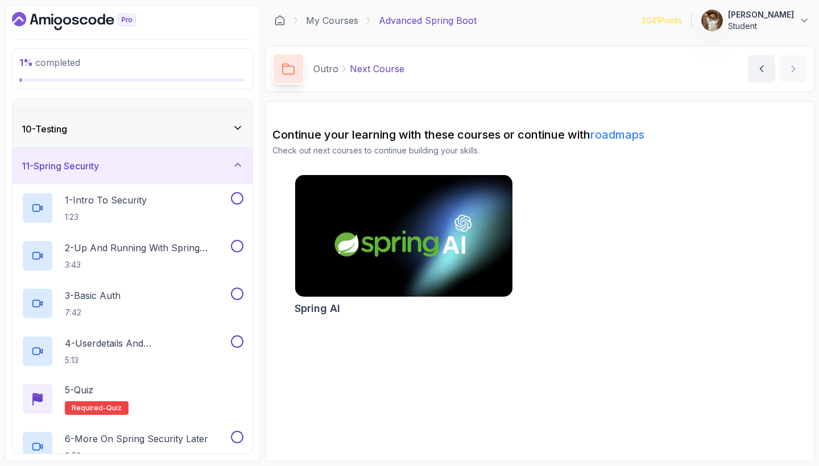
click at [152, 157] on div "11 - Spring Security" at bounding box center [133, 166] width 240 height 36
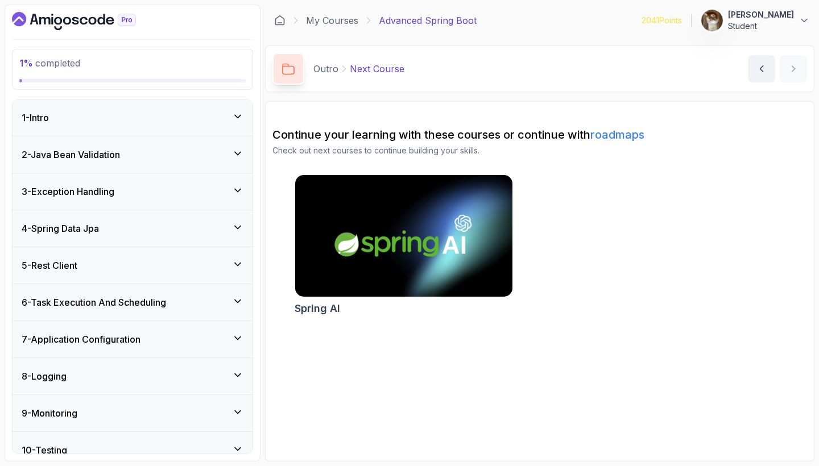
scroll to position [0, 0]
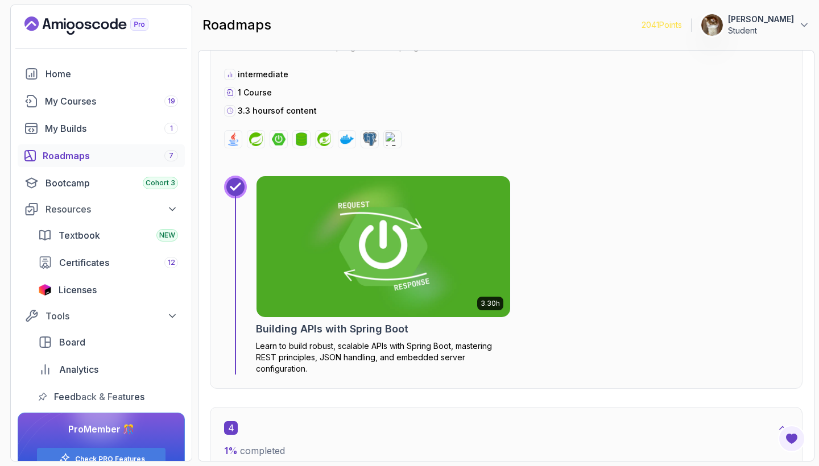
scroll to position [1351, 0]
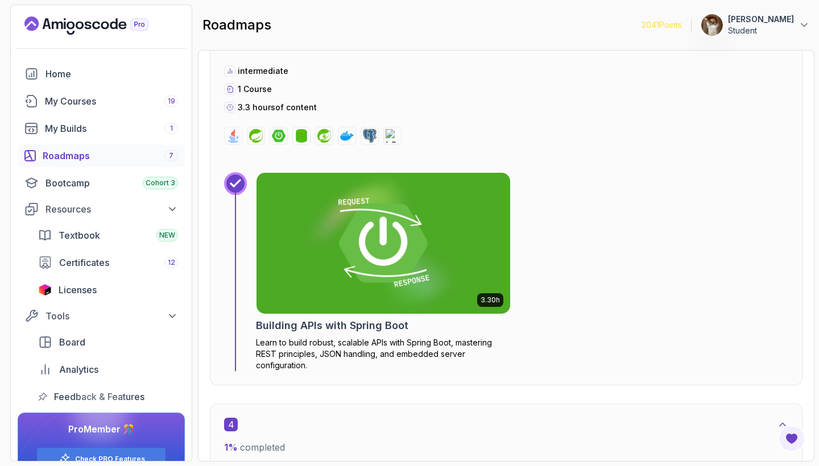
click at [364, 253] on img at bounding box center [383, 243] width 266 height 148
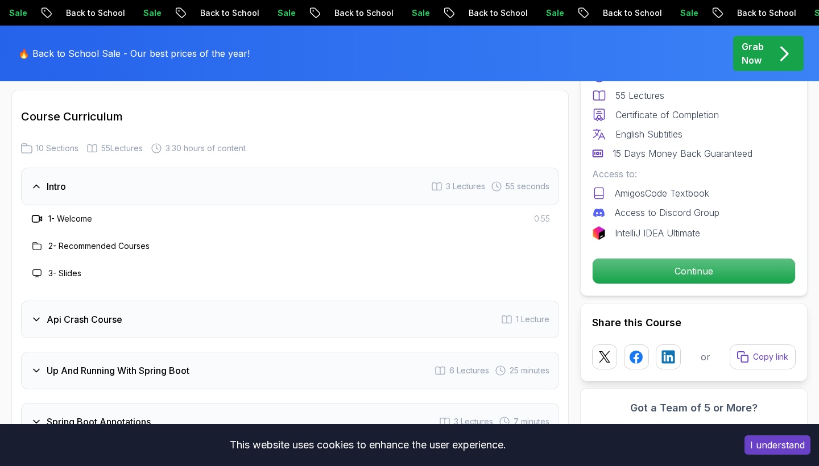
scroll to position [1817, 0]
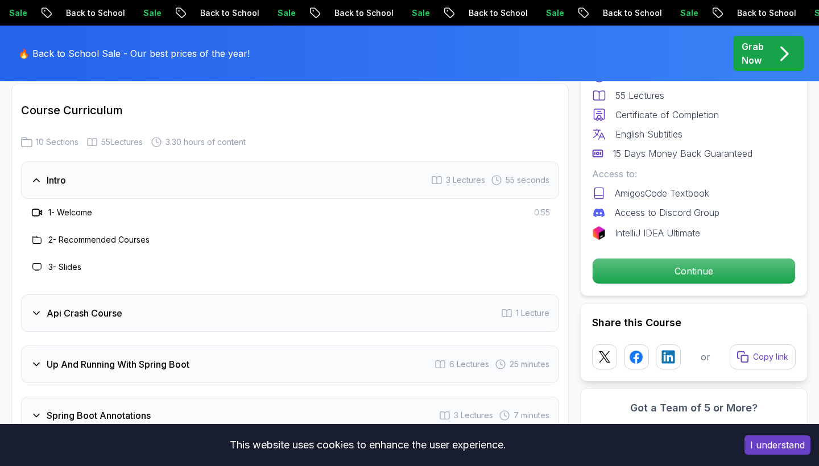
click at [311, 161] on div "Intro 3 Lectures 55 seconds" at bounding box center [290, 180] width 538 height 38
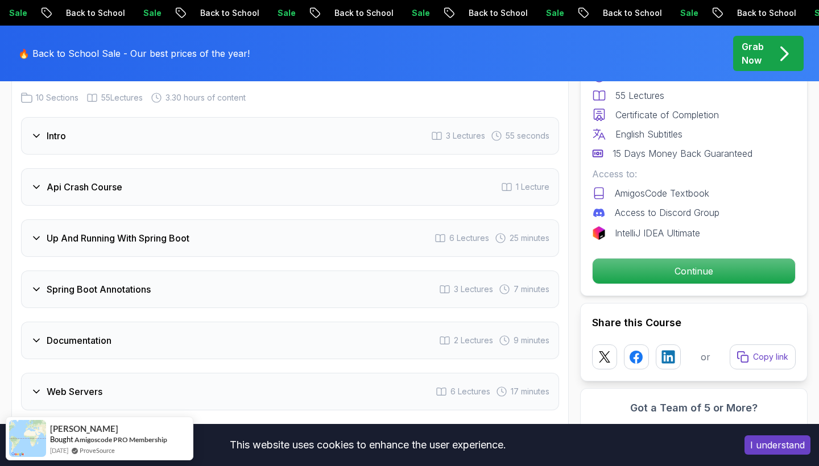
scroll to position [1868, 0]
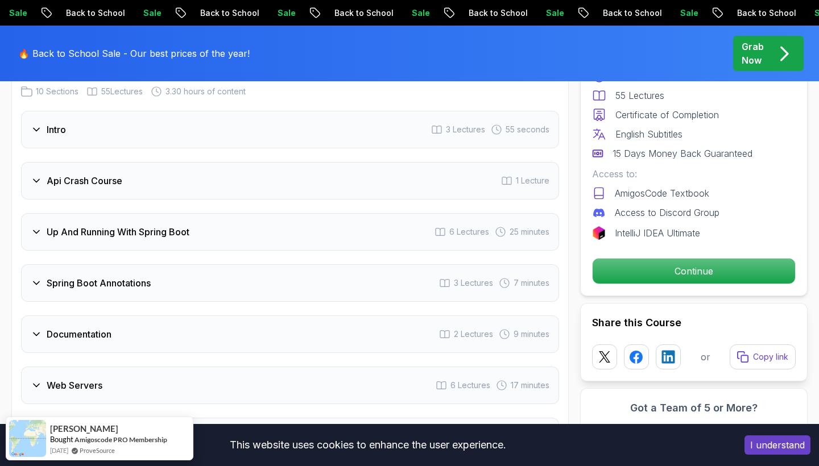
click at [287, 163] on div "Api Crash Course 1 Lecture" at bounding box center [290, 181] width 538 height 38
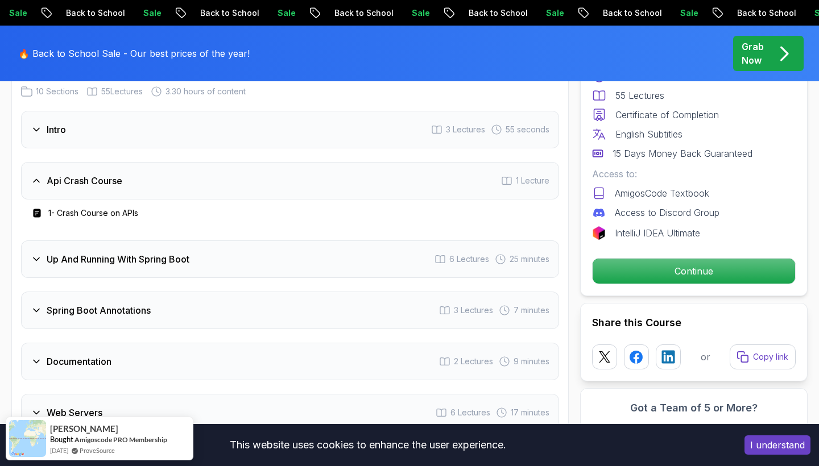
click at [287, 163] on div "Api Crash Course 1 Lecture" at bounding box center [290, 181] width 538 height 38
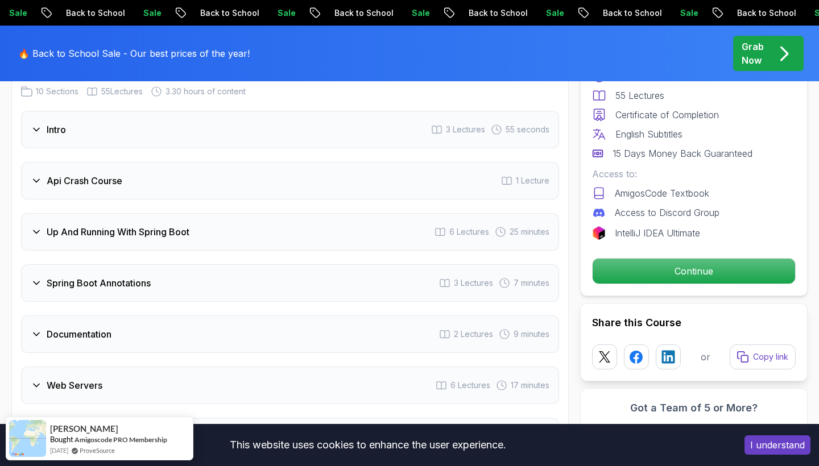
click at [267, 213] on div "Up And Running With Spring Boot 6 Lectures 25 minutes" at bounding box center [290, 232] width 538 height 38
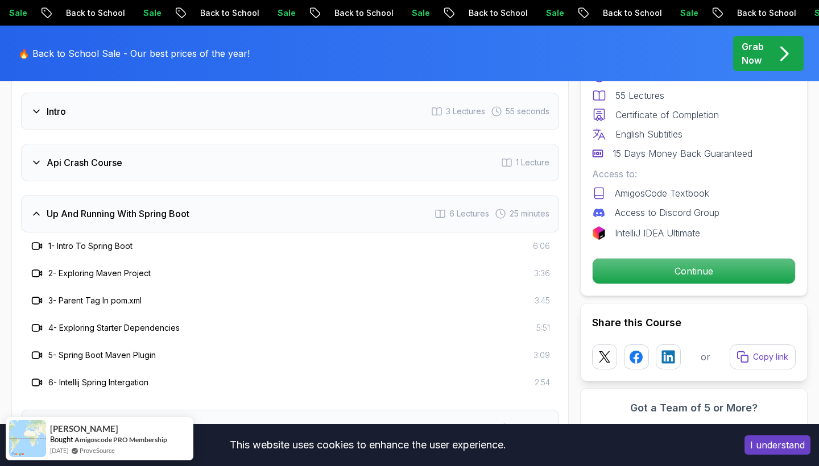
scroll to position [1890, 0]
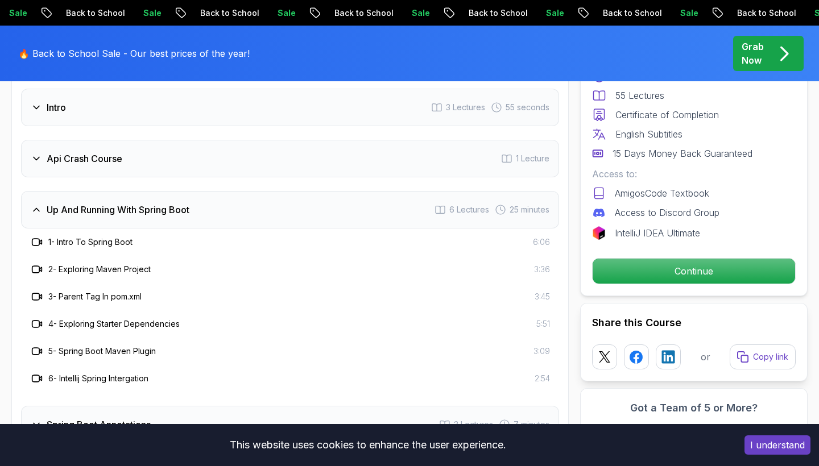
click at [268, 198] on div "Up And Running With Spring Boot 6 Lectures 25 minutes" at bounding box center [290, 210] width 538 height 38
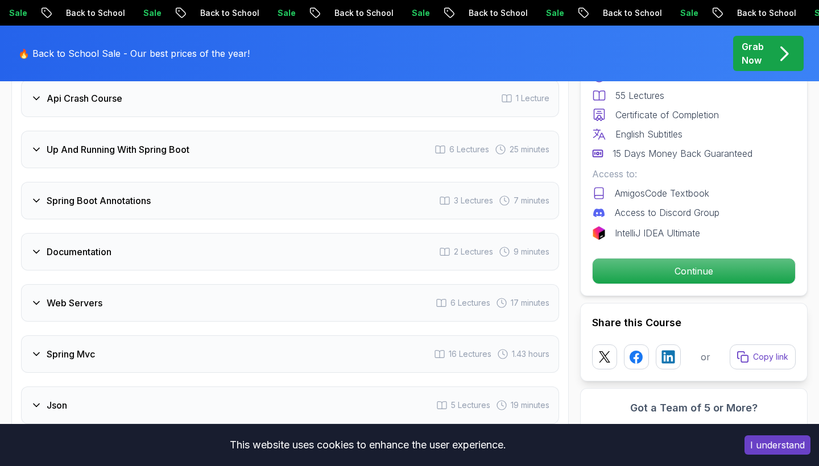
scroll to position [1951, 0]
click at [268, 198] on div "Spring Boot Annotations 3 Lectures 7 minutes" at bounding box center [290, 200] width 538 height 38
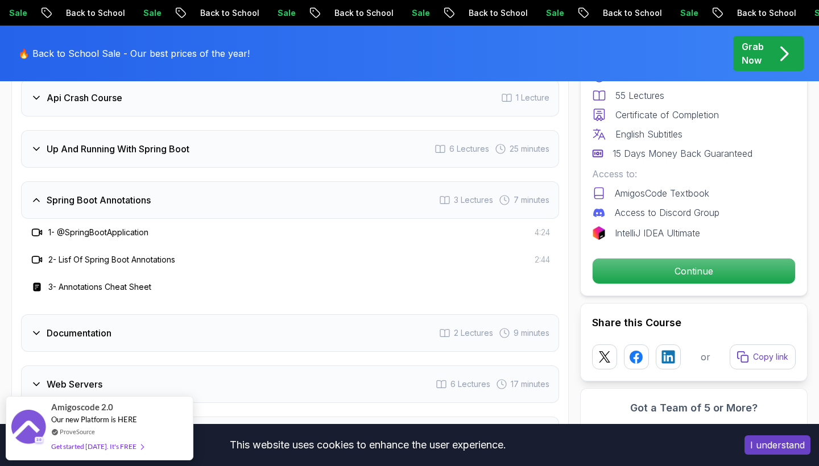
click at [268, 191] on div "Spring Boot Annotations 3 Lectures 7 minutes" at bounding box center [290, 200] width 538 height 38
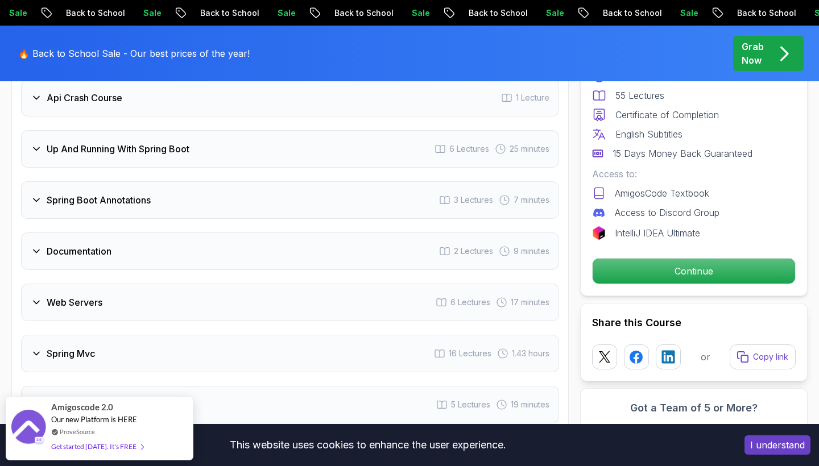
click at [259, 238] on div "Documentation 2 Lectures 9 minutes" at bounding box center [290, 251] width 538 height 38
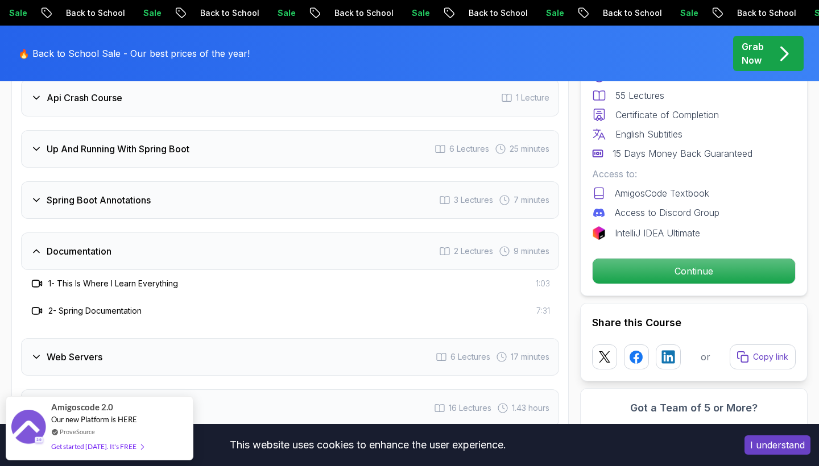
click at [259, 238] on div "Documentation 2 Lectures 9 minutes" at bounding box center [290, 251] width 538 height 38
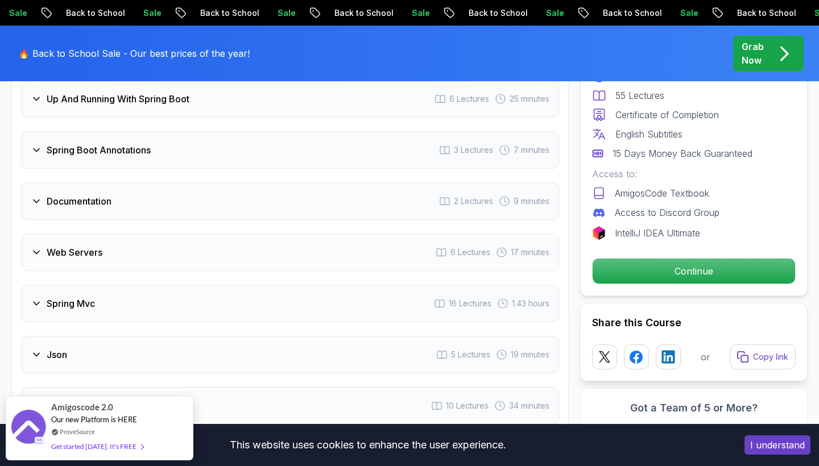
scroll to position [2001, 0]
click at [259, 238] on div "Web Servers 6 Lectures 17 minutes" at bounding box center [290, 252] width 538 height 38
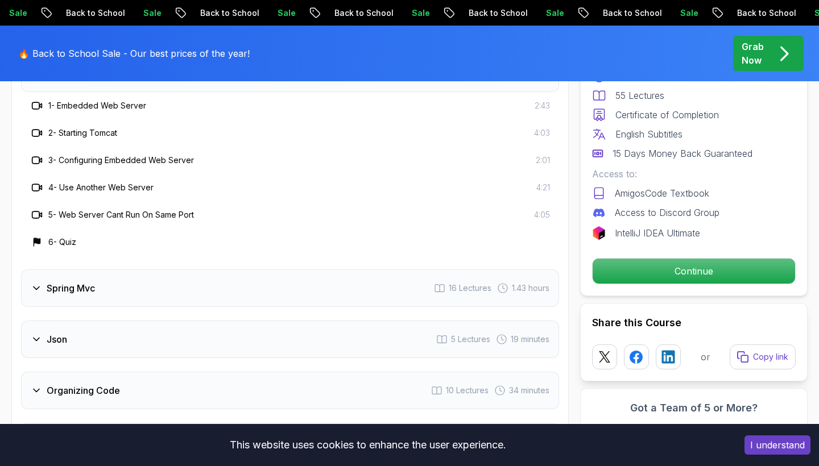
scroll to position [2185, 0]
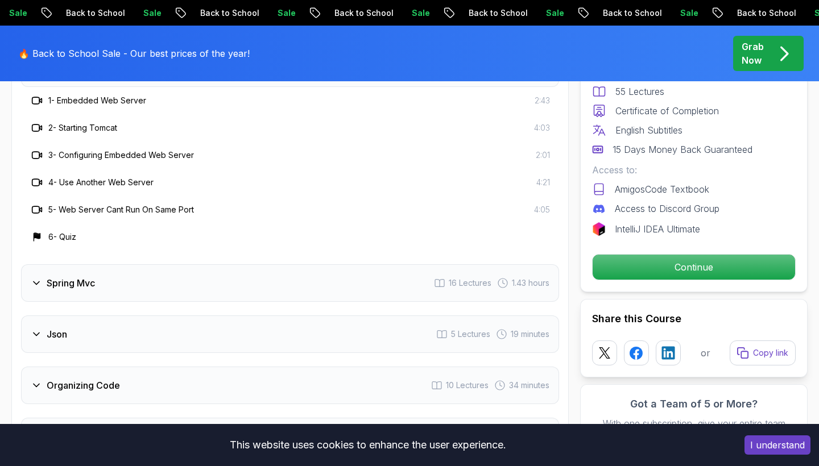
click at [184, 269] on div "Spring Mvc 16 Lectures 1.43 hours" at bounding box center [290, 283] width 538 height 38
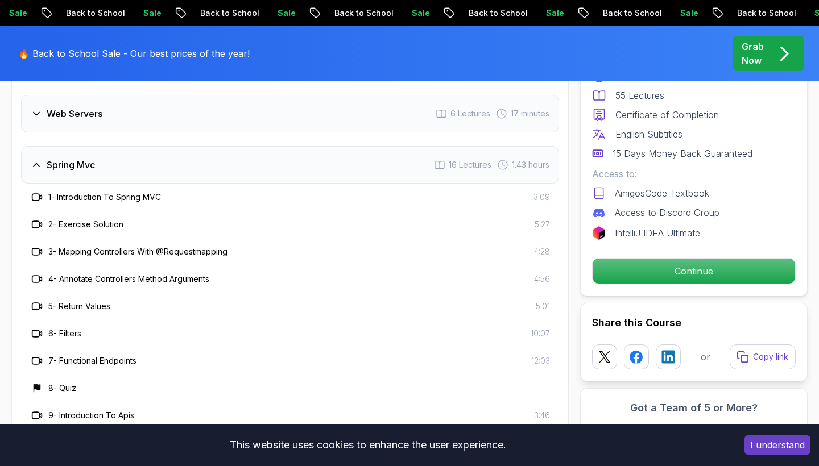
scroll to position [2138, 0]
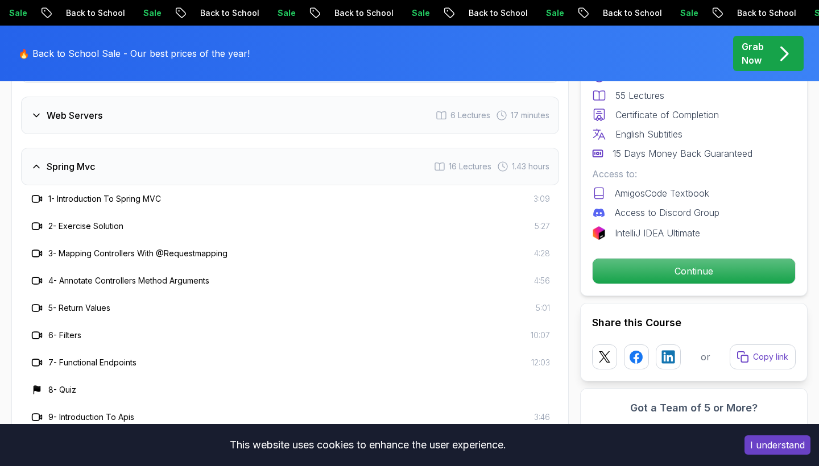
click at [162, 129] on div "Intro 3 Lectures 55 seconds Api Crash Course 1 Lecture Up And Running With Spri…" at bounding box center [290, 308] width 538 height 934
click at [161, 148] on div "Spring Mvc 16 Lectures 1.43 hours" at bounding box center [290, 167] width 538 height 38
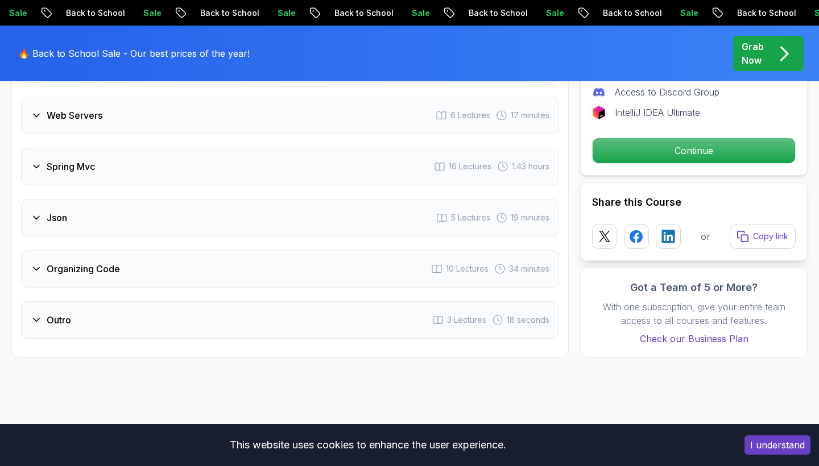
click at [157, 258] on div "Organizing Code 10 Lectures 34 minutes" at bounding box center [290, 269] width 538 height 38
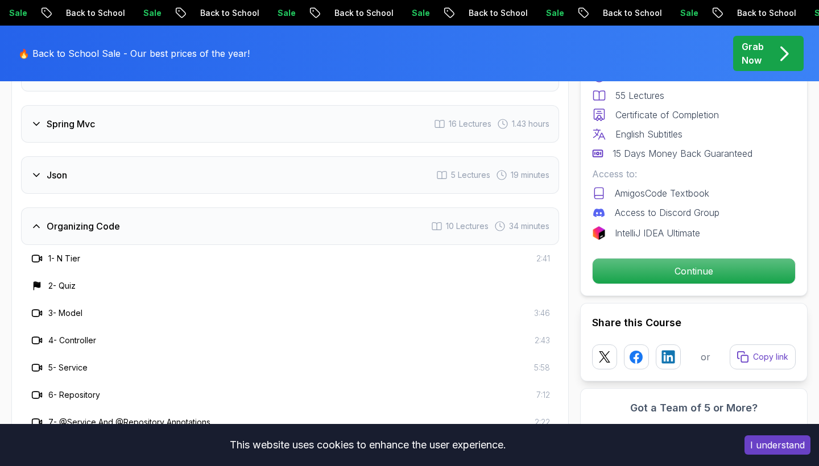
scroll to position [2100, 0]
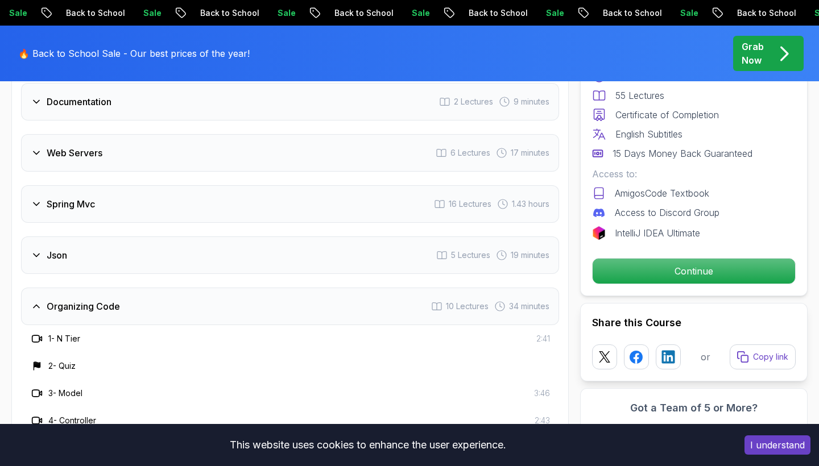
click at [145, 293] on div "Organizing Code 10 Lectures 34 minutes" at bounding box center [290, 307] width 538 height 38
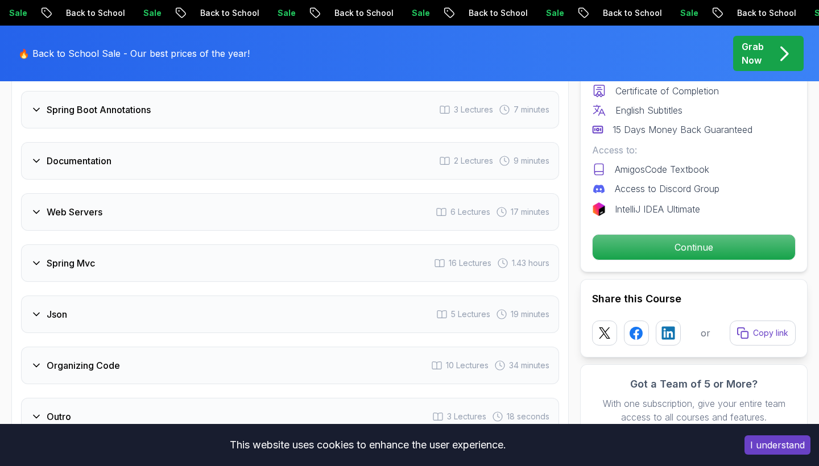
scroll to position [2028, 0]
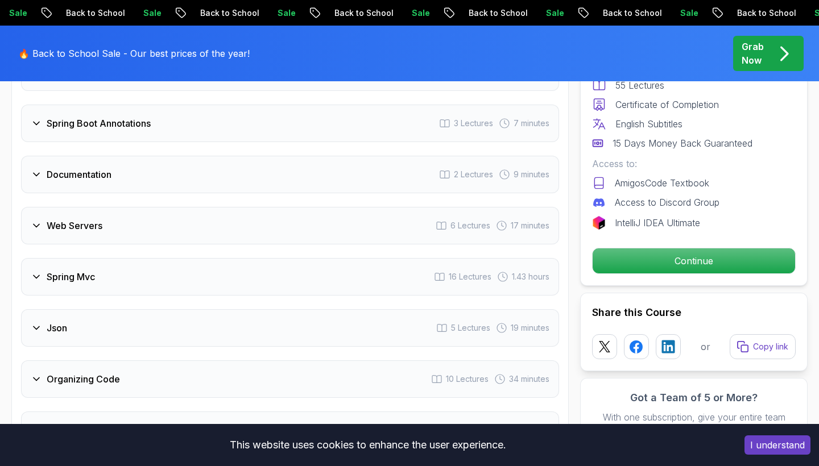
click at [139, 210] on div "Web Servers 6 Lectures 17 minutes" at bounding box center [290, 226] width 538 height 38
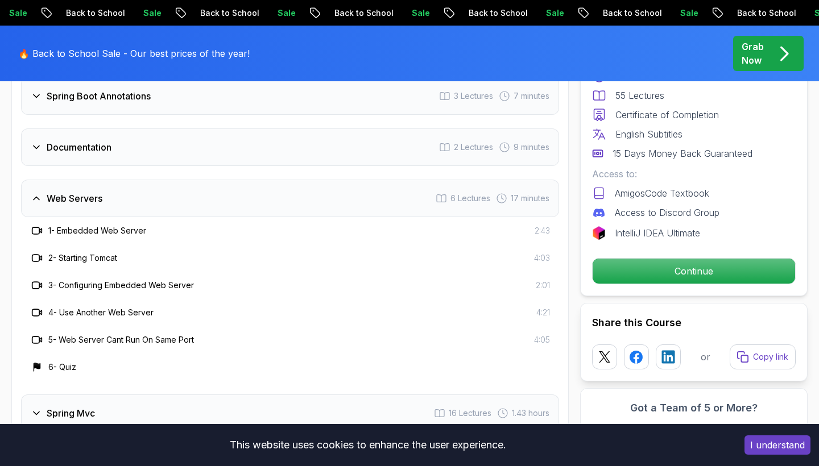
scroll to position [2056, 0]
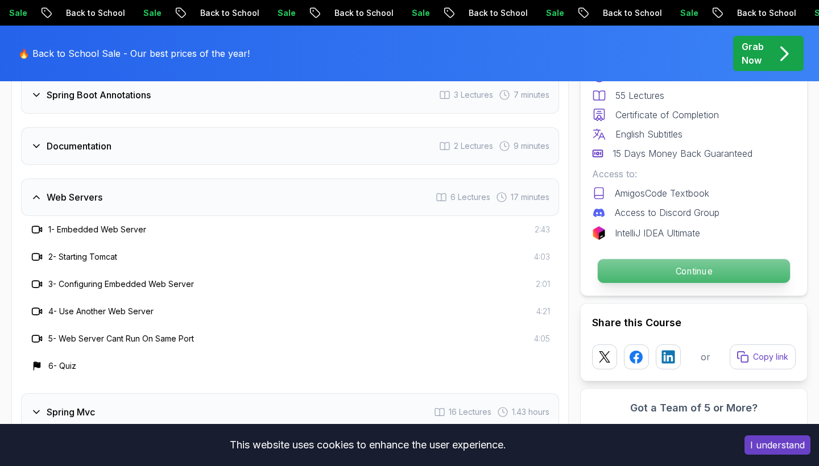
click at [664, 268] on p "Continue" at bounding box center [693, 271] width 192 height 24
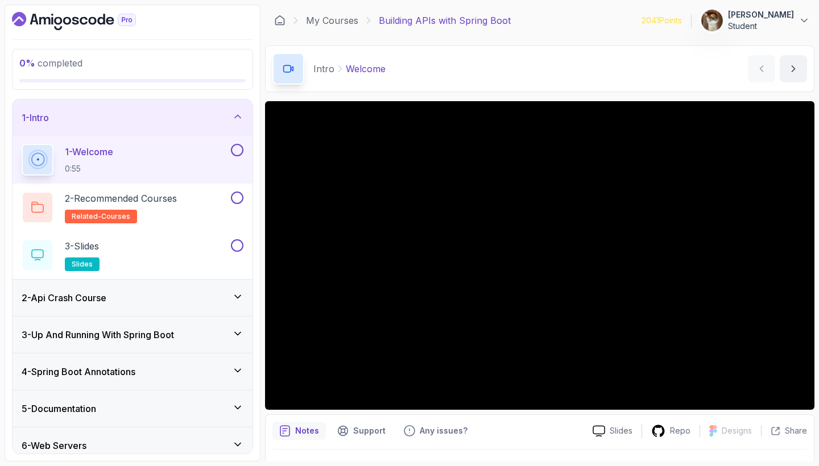
click at [131, 130] on div "1 - Intro" at bounding box center [133, 117] width 240 height 36
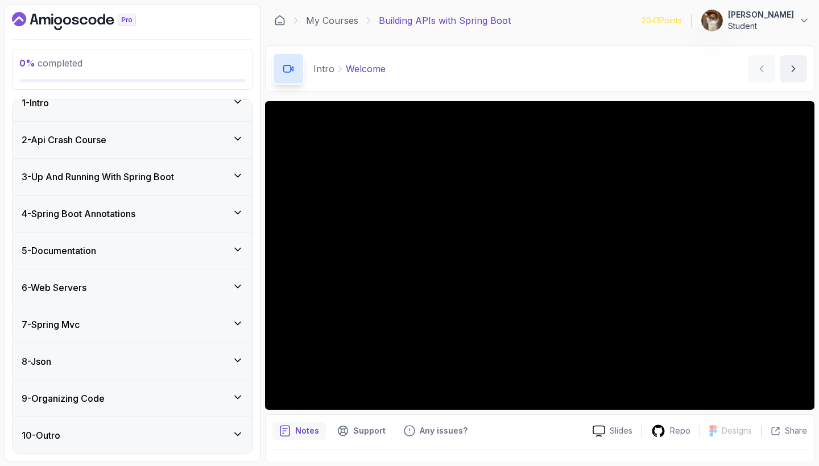
scroll to position [15, 0]
click at [127, 167] on div "3 - Up And Running With Spring Boot" at bounding box center [133, 177] width 240 height 36
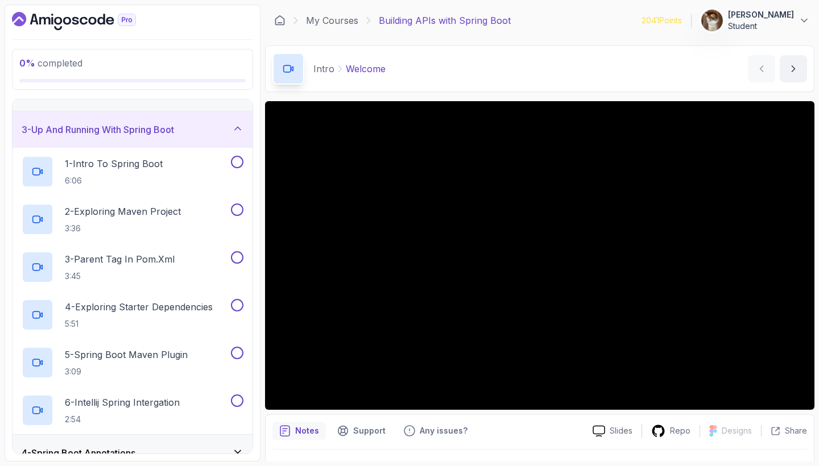
scroll to position [70, 0]
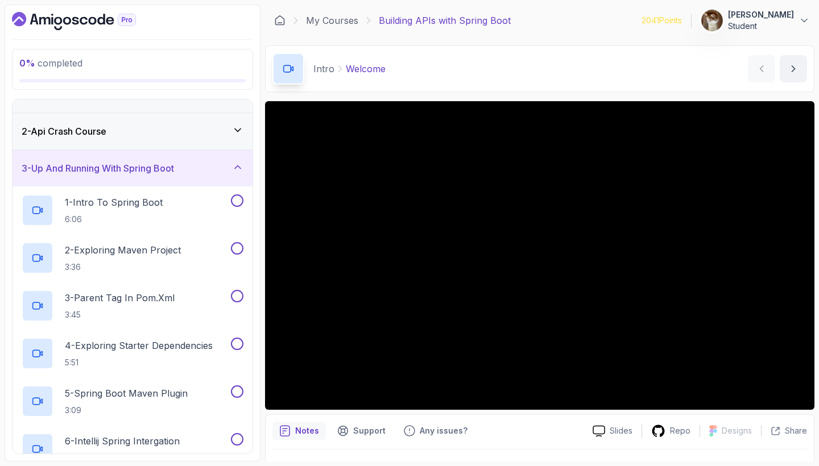
click at [127, 176] on div "3 - Up And Running With Spring Boot" at bounding box center [133, 168] width 240 height 36
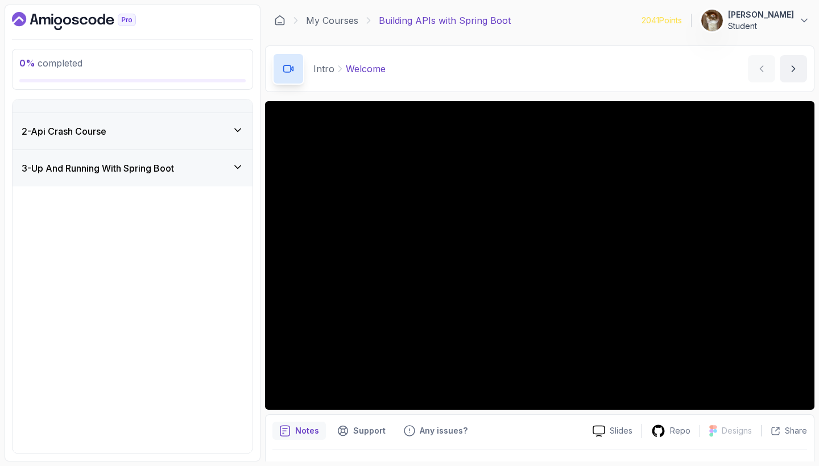
scroll to position [15, 0]
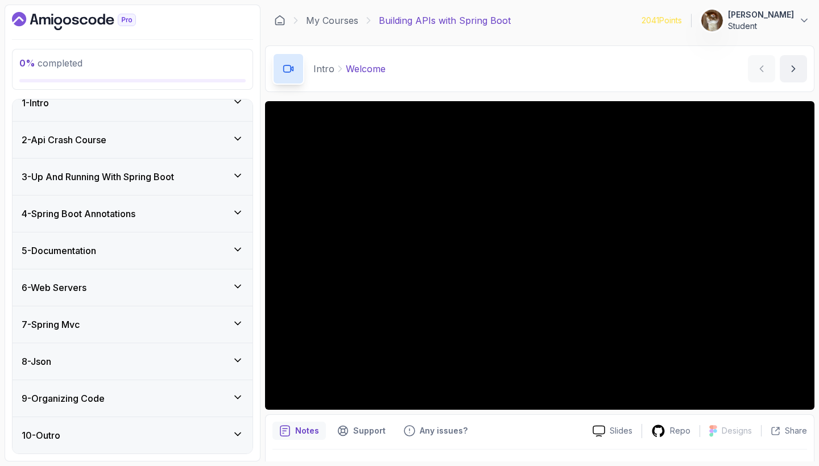
click at [236, 188] on div "3 - Up And Running With Spring Boot" at bounding box center [133, 177] width 240 height 36
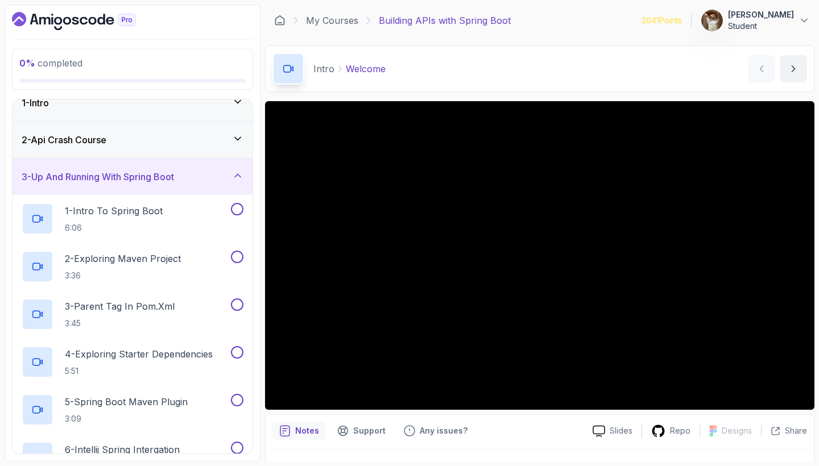
click at [236, 188] on div "3 - Up And Running With Spring Boot" at bounding box center [133, 177] width 240 height 36
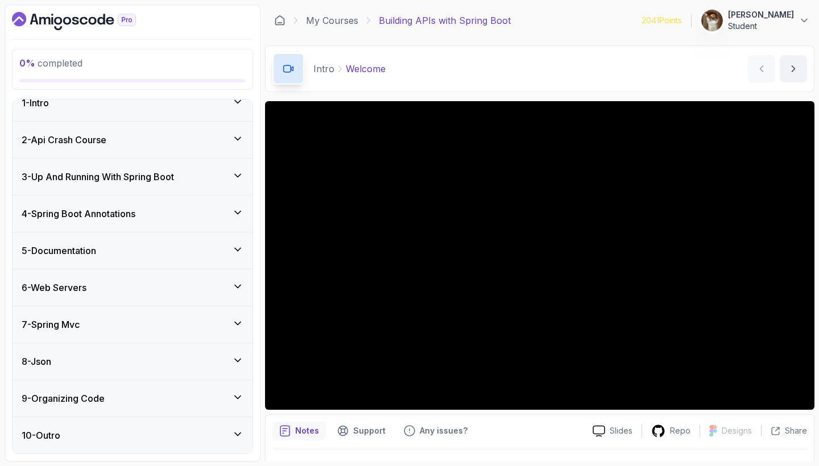
click at [238, 218] on div "4 - Spring Boot Annotations" at bounding box center [133, 214] width 222 height 14
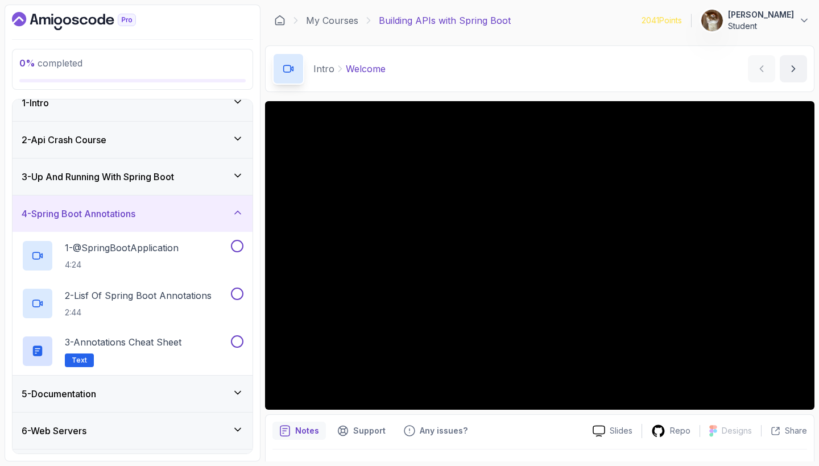
click at [238, 218] on div "4 - Spring Boot Annotations" at bounding box center [133, 214] width 222 height 14
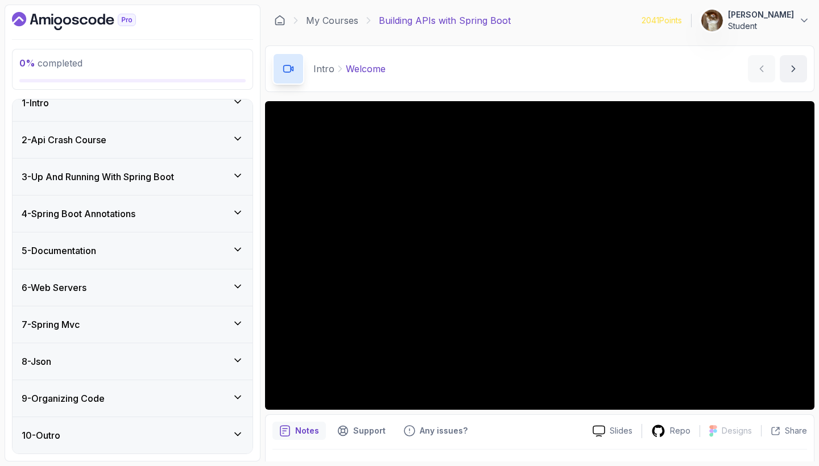
click at [231, 255] on div "5 - Documentation" at bounding box center [133, 251] width 222 height 14
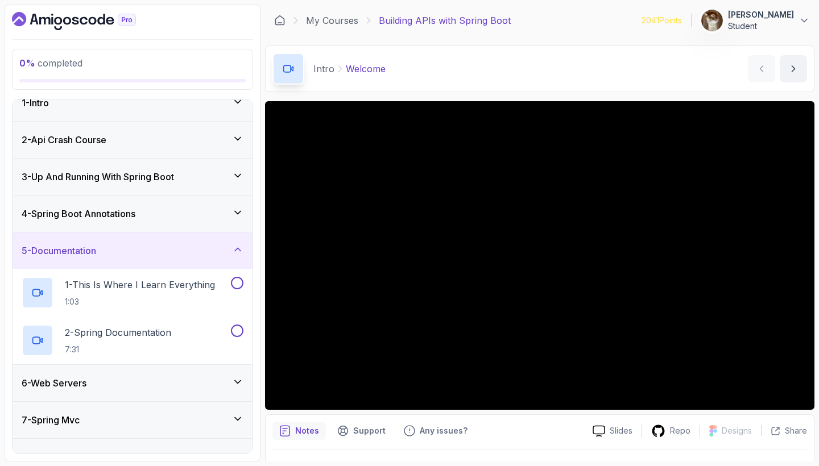
click at [231, 255] on div "5 - Documentation" at bounding box center [133, 251] width 222 height 14
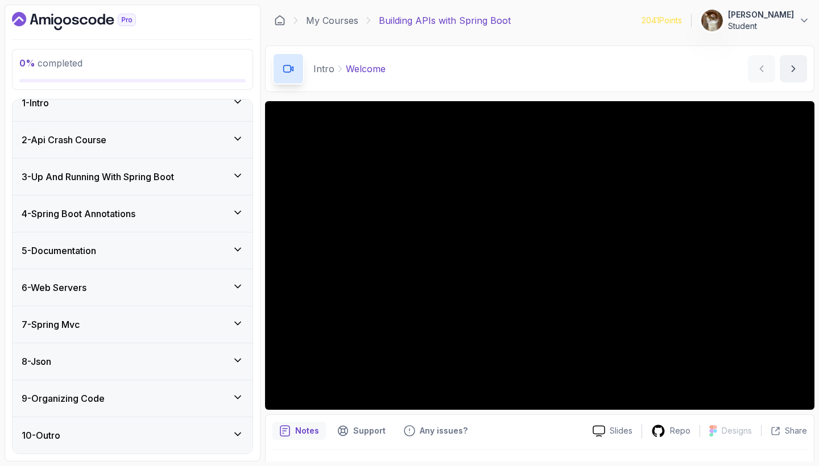
click at [228, 294] on div "6 - Web Servers" at bounding box center [133, 287] width 240 height 36
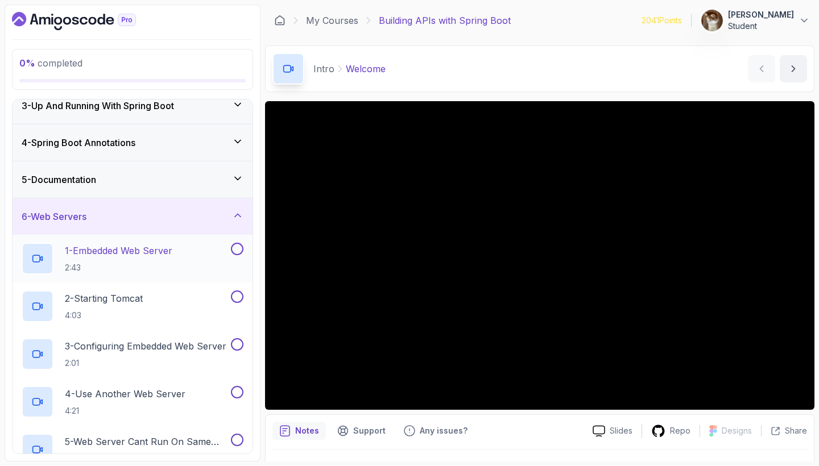
scroll to position [91, 0]
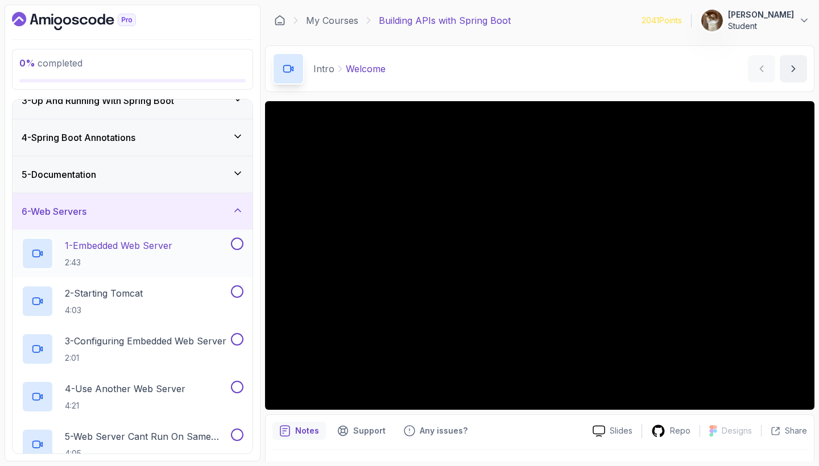
click at [148, 250] on p "1 - Embedded Web Server" at bounding box center [118, 246] width 107 height 14
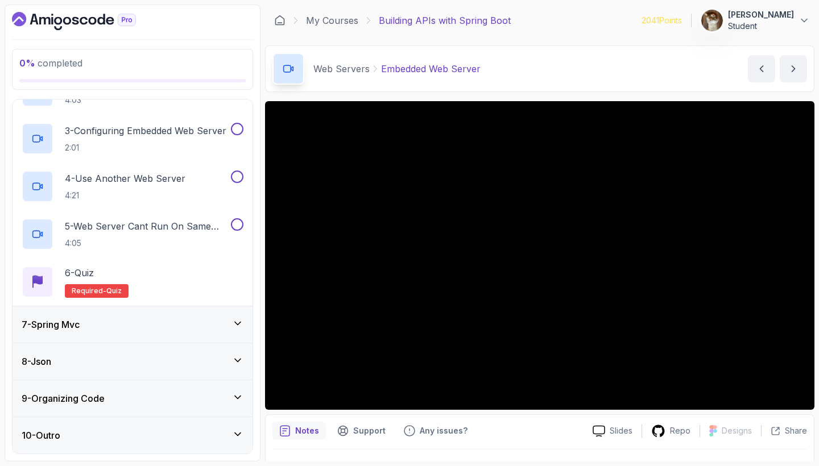
click at [176, 323] on div "7 - Spring Mvc" at bounding box center [133, 325] width 222 height 14
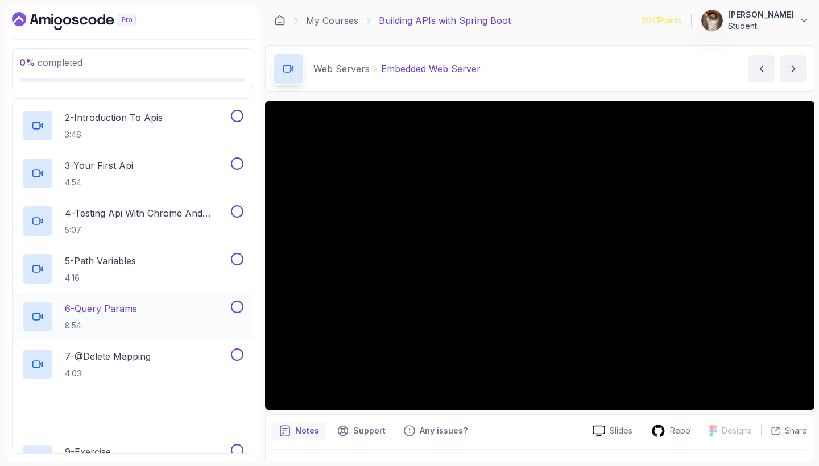
scroll to position [301, 0]
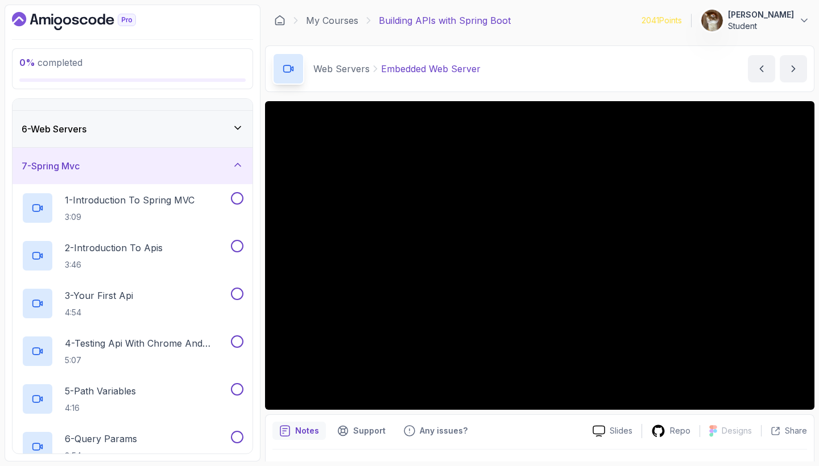
click at [155, 172] on div "7 - Spring Mvc" at bounding box center [133, 166] width 222 height 14
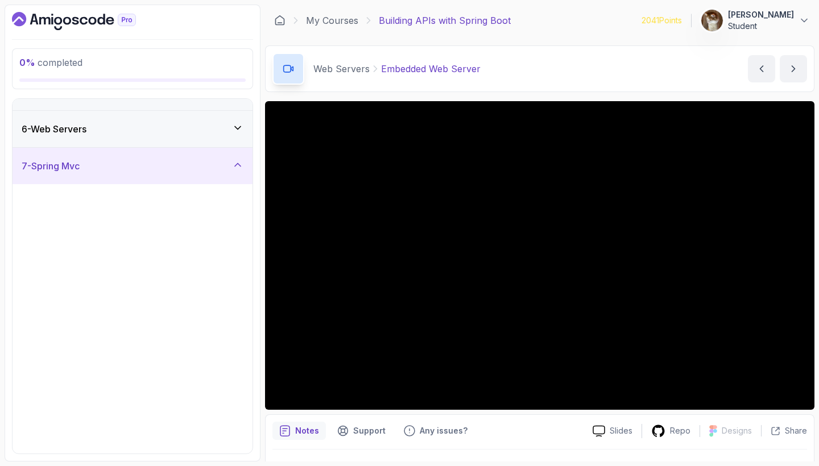
scroll to position [15, 0]
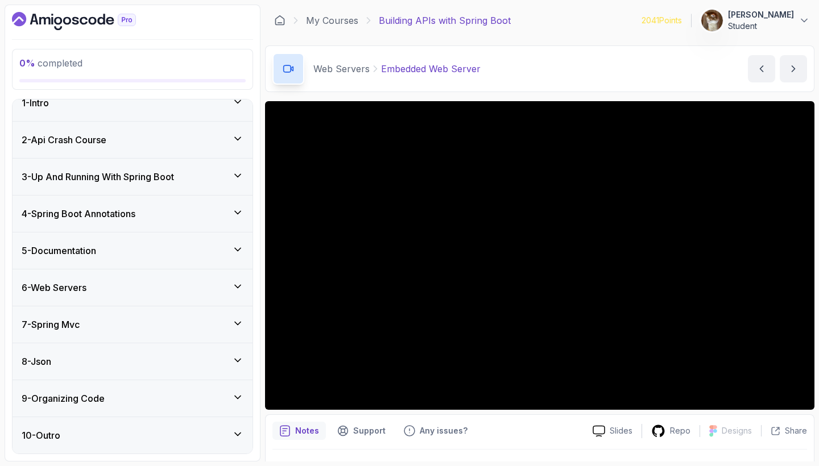
click at [150, 293] on div "6 - Web Servers" at bounding box center [133, 288] width 222 height 14
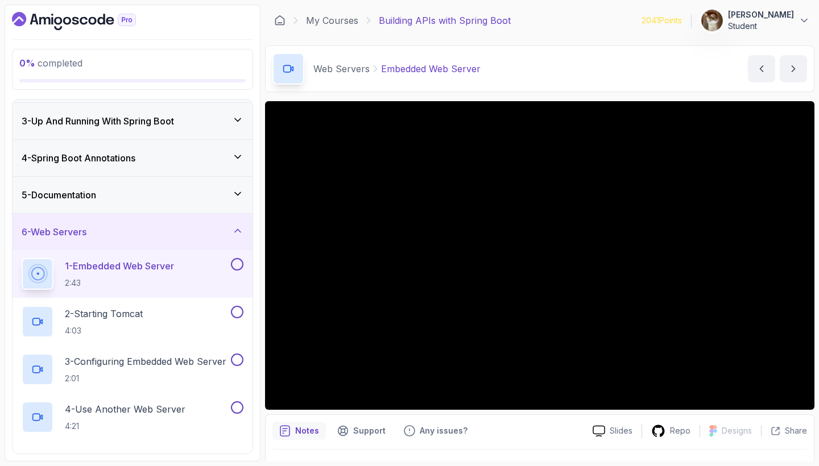
scroll to position [77, 0]
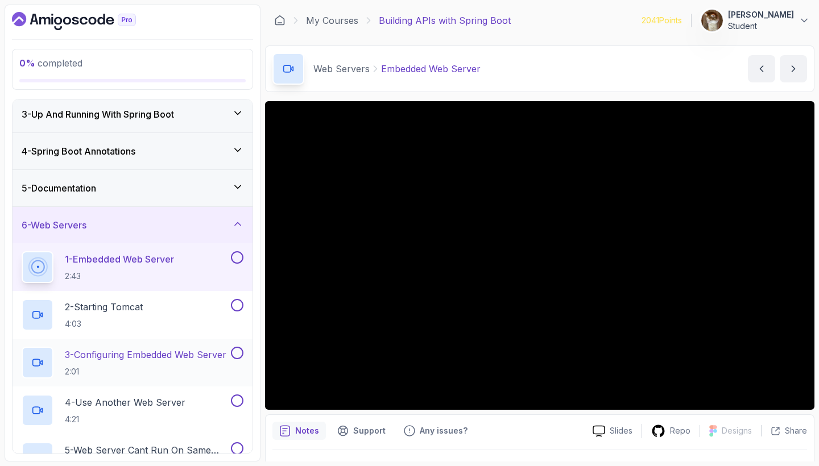
click at [146, 356] on p "3 - Configuring Embedded Web Server" at bounding box center [145, 355] width 161 height 14
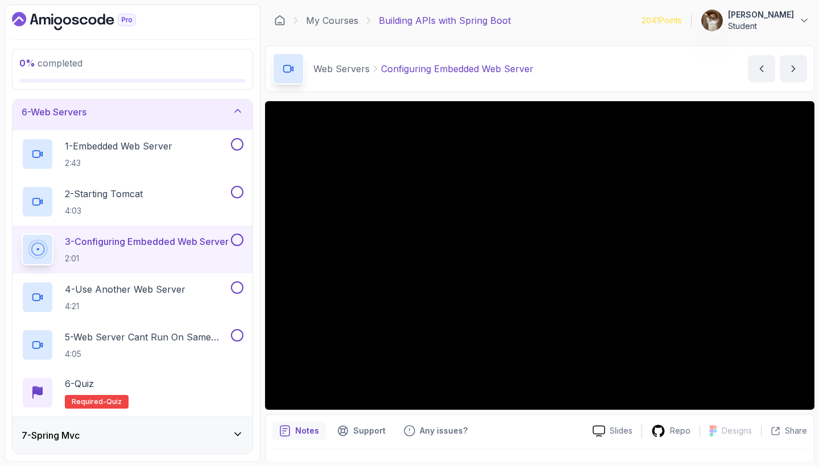
scroll to position [193, 0]
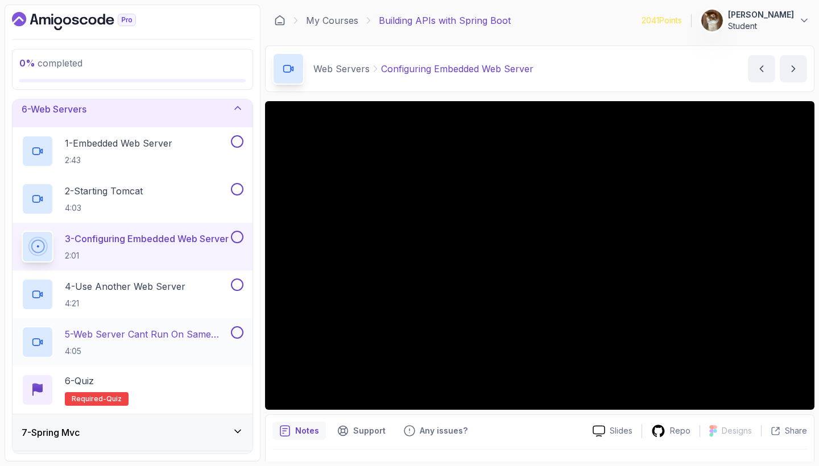
drag, startPoint x: 146, startPoint y: 356, endPoint x: 162, endPoint y: 347, distance: 18.6
click at [162, 347] on p "4:05" at bounding box center [147, 351] width 164 height 11
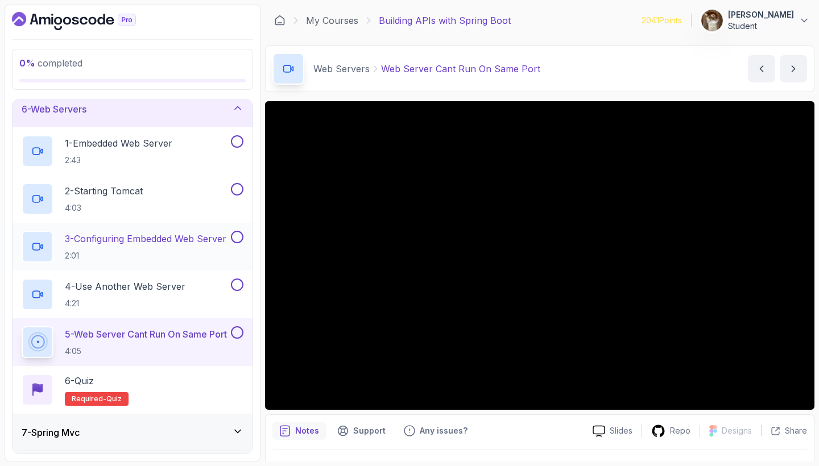
click at [218, 236] on p "3 - Configuring Embedded Web Server" at bounding box center [145, 239] width 161 height 14
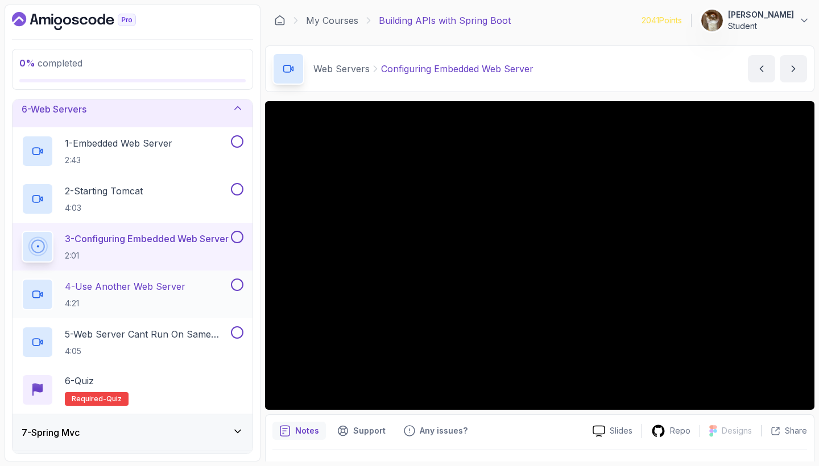
click at [106, 279] on div "4 - Use Another Web Server 4:21" at bounding box center [125, 295] width 207 height 32
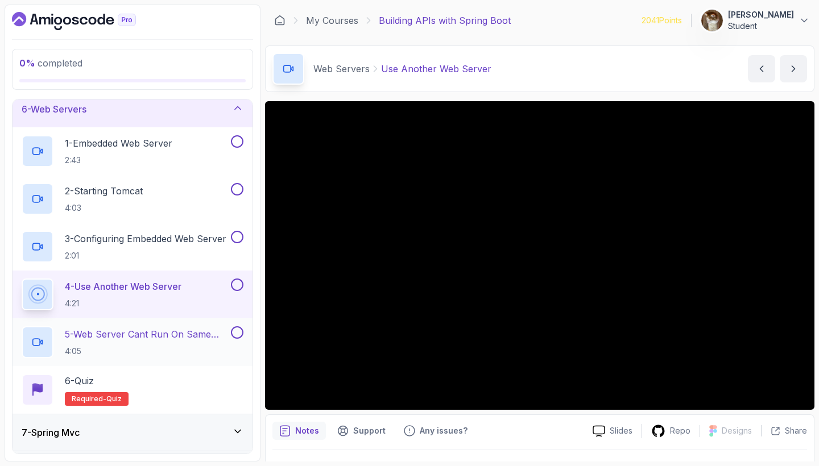
click at [200, 333] on p "5 - Web Server Cant Run On Same Port" at bounding box center [147, 334] width 164 height 14
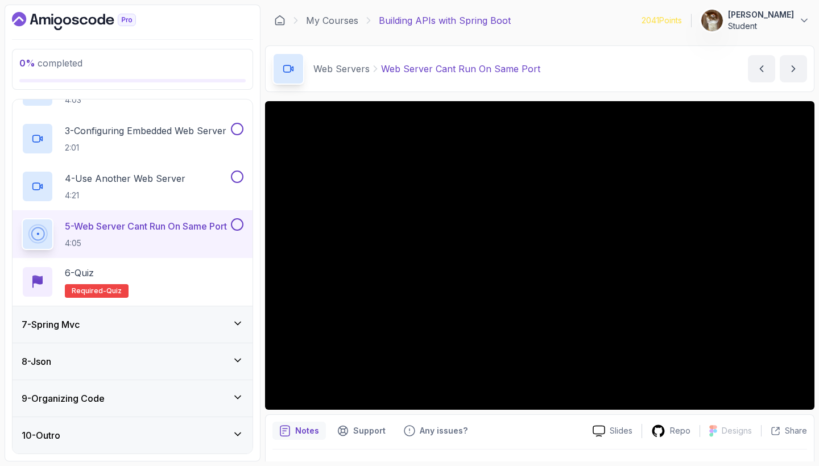
click at [168, 318] on div "7 - Spring Mvc" at bounding box center [133, 325] width 222 height 14
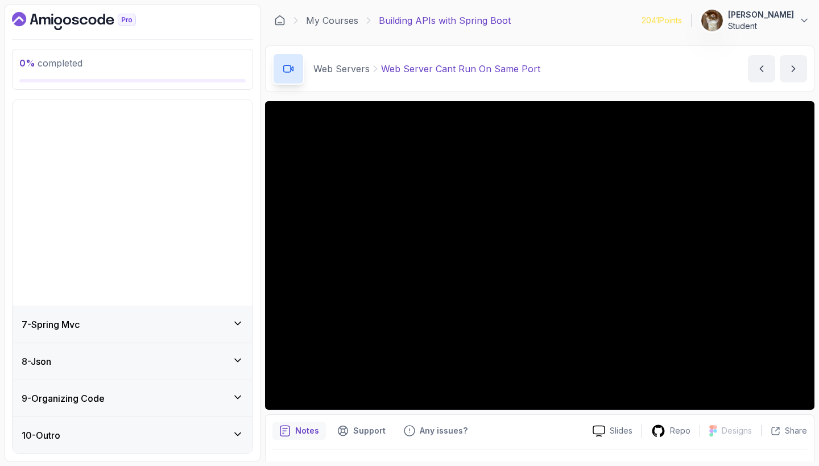
scroll to position [301, 0]
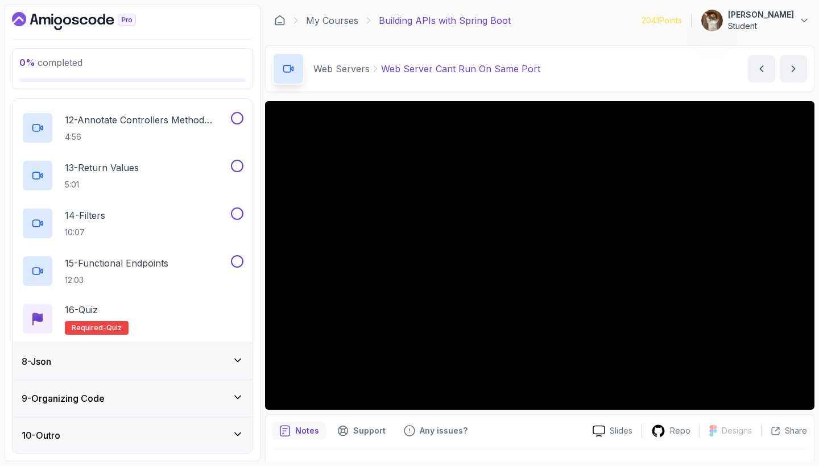
click at [159, 379] on div "8 - Json" at bounding box center [133, 361] width 240 height 36
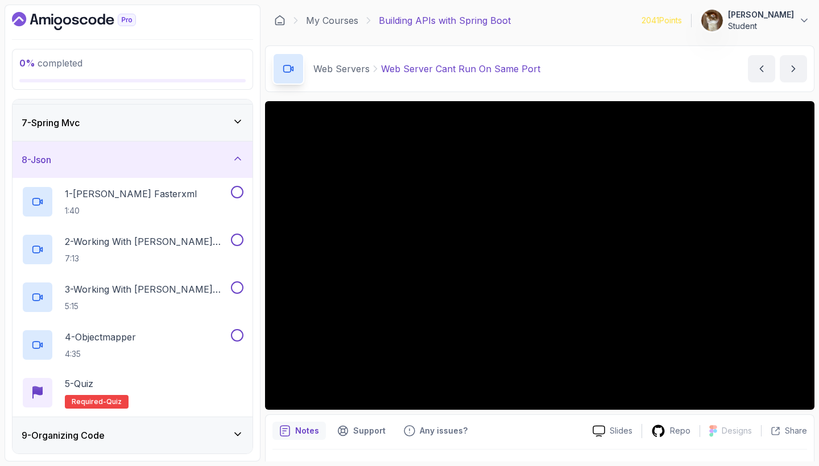
scroll to position [218, 0]
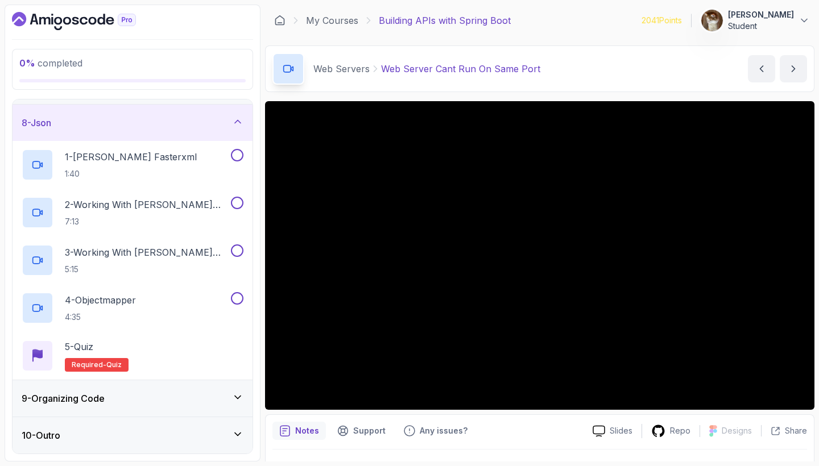
click at [160, 393] on div "9 - Organizing Code" at bounding box center [133, 399] width 222 height 14
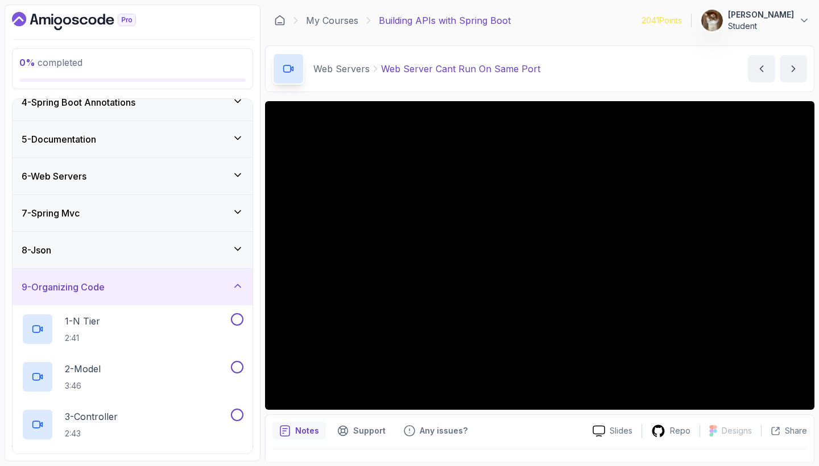
scroll to position [128, 0]
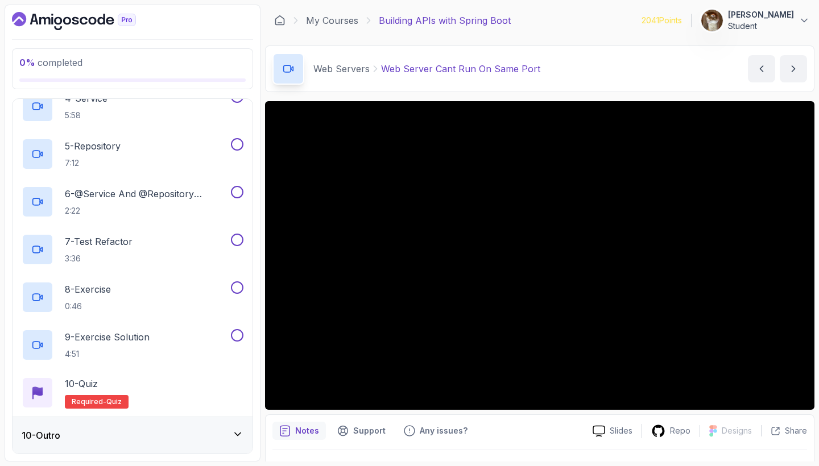
click at [161, 441] on div "10 - Outro" at bounding box center [133, 436] width 222 height 14
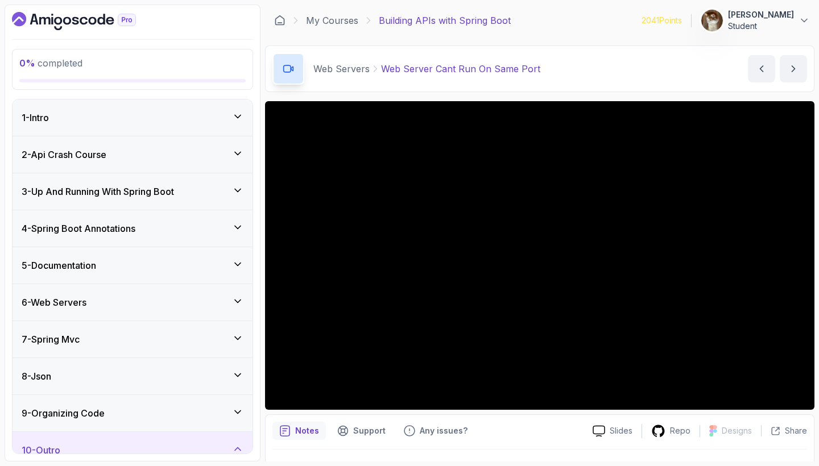
scroll to position [0, 0]
click at [142, 146] on div "2 - Api Crash Course" at bounding box center [133, 154] width 240 height 36
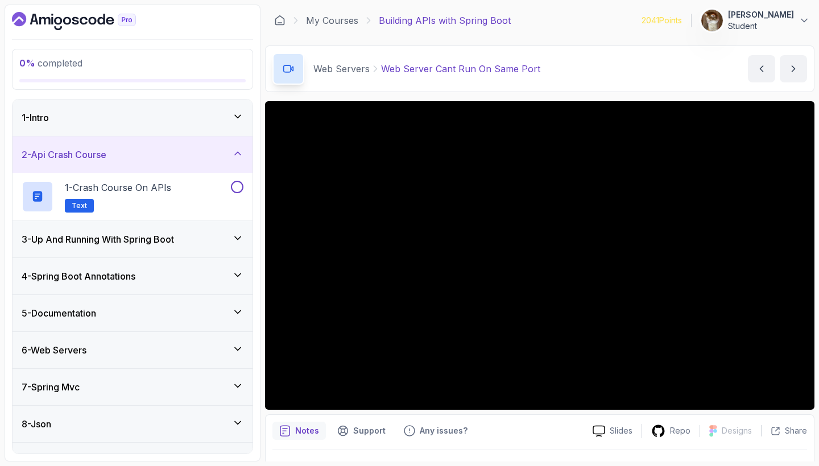
click at [174, 241] on h3 "3 - Up And Running With Spring Boot" at bounding box center [98, 239] width 152 height 14
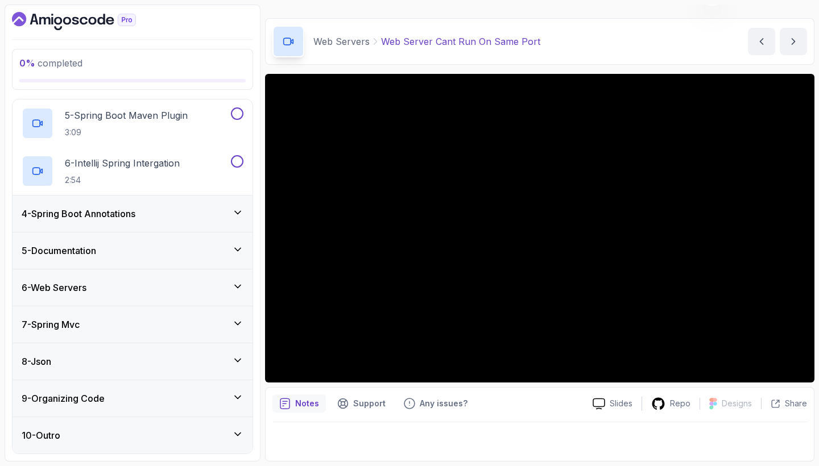
scroll to position [301, 0]
click at [89, 14] on icon "Dashboard" at bounding box center [74, 21] width 124 height 18
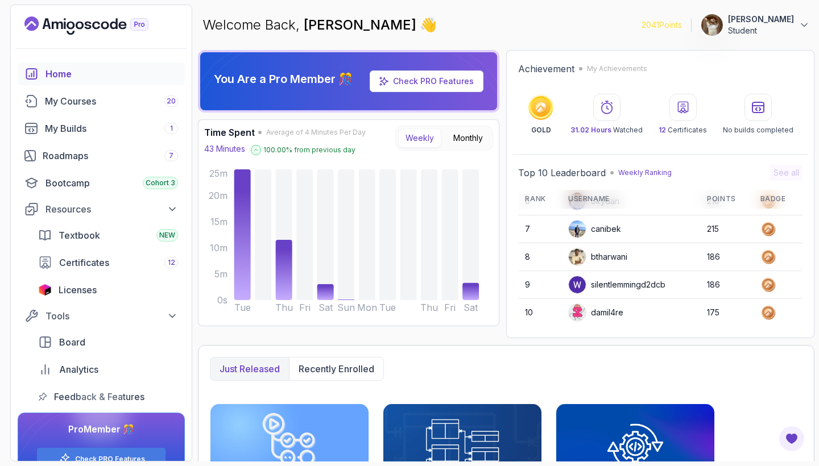
click at [778, 26] on p "Student" at bounding box center [761, 30] width 66 height 11
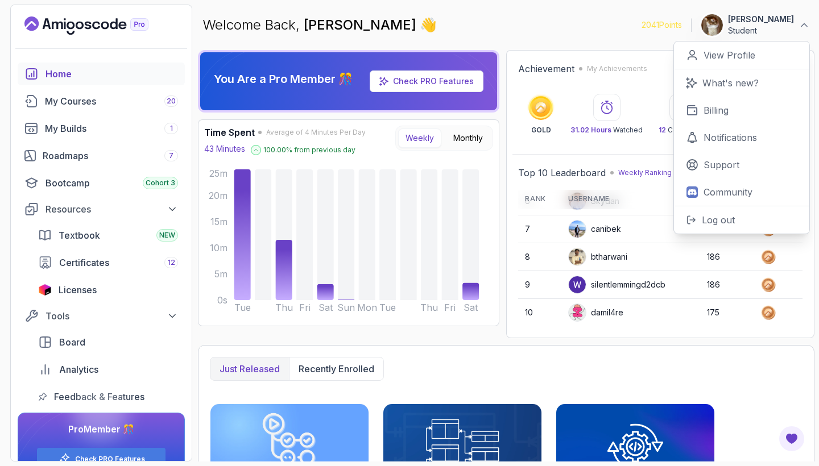
click at [652, 28] on div "Welcome Back, [PERSON_NAME] 👋 2041 Points [PERSON_NAME] Student 0 Points View P…" at bounding box center [506, 25] width 616 height 41
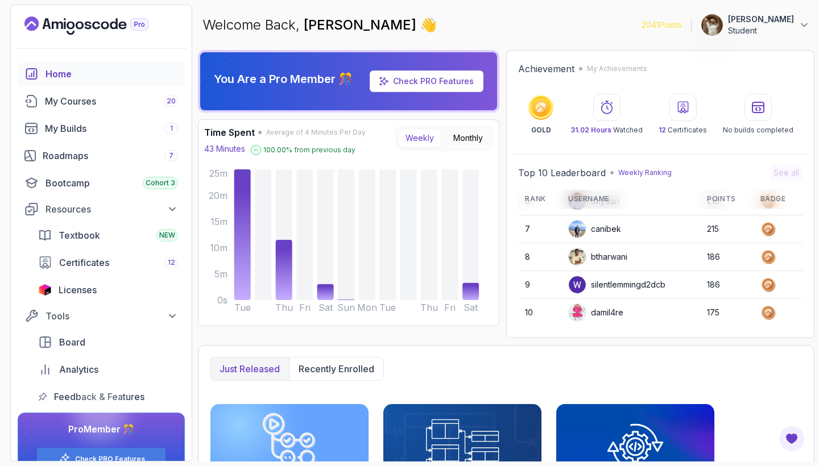
click at [110, 30] on icon "Landing page" at bounding box center [86, 25] width 124 height 18
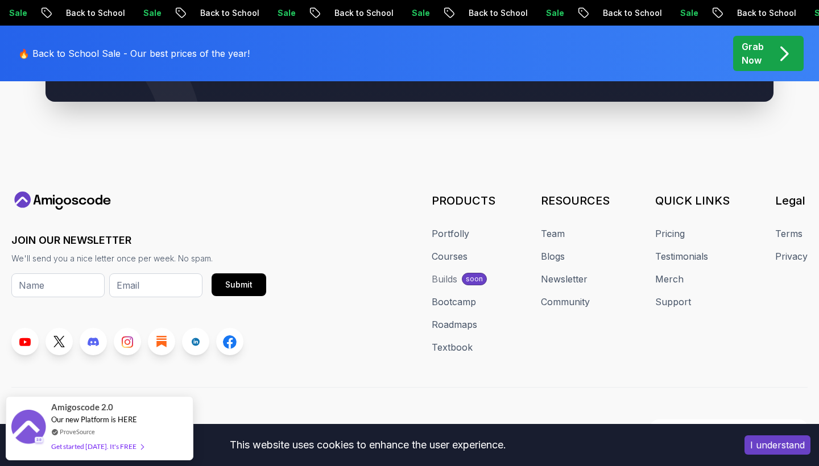
click at [342, 359] on div "JOIN OUR NEWSLETTER We'll send you a nice letter once per week. No spam. Submit…" at bounding box center [409, 314] width 796 height 245
click at [772, 450] on button "I understand" at bounding box center [777, 444] width 66 height 19
